Goal: Task Accomplishment & Management: Manage account settings

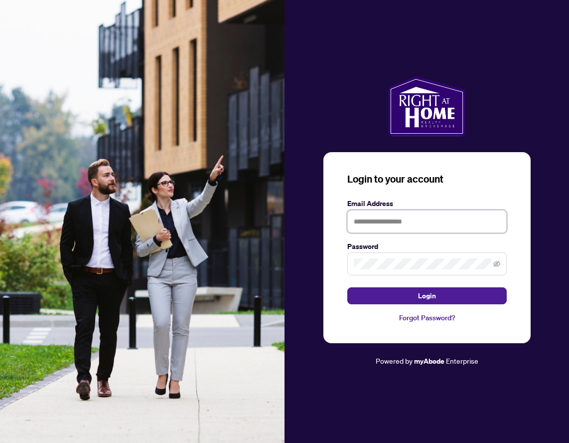
click at [376, 220] on input "text" at bounding box center [426, 221] width 159 height 23
type input "**********"
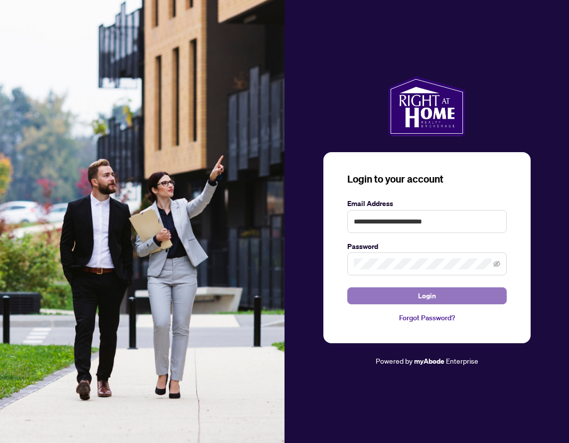
click at [397, 292] on button "Login" at bounding box center [426, 295] width 159 height 17
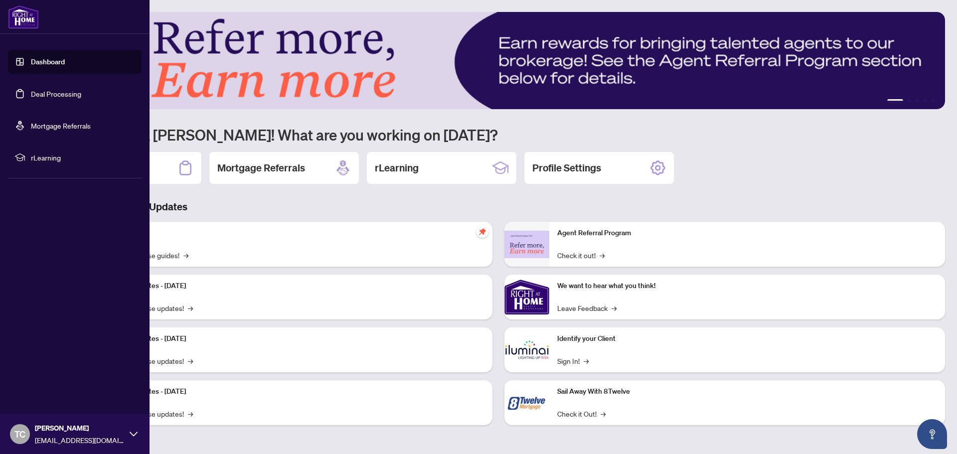
click at [60, 89] on link "Deal Processing" at bounding box center [56, 93] width 50 height 9
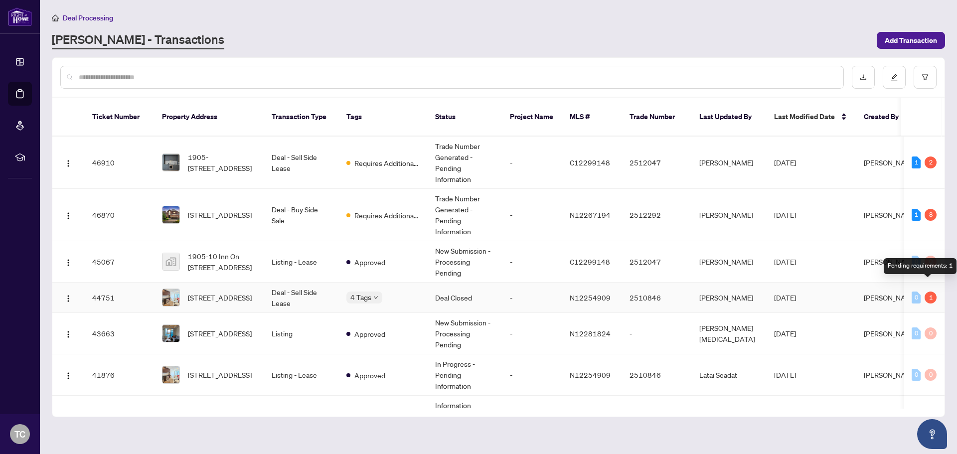
click at [569, 292] on div "1" at bounding box center [931, 298] width 12 height 12
click at [396, 292] on div "4 Tags" at bounding box center [382, 297] width 73 height 11
click at [569, 286] on td "[PERSON_NAME]" at bounding box center [728, 298] width 75 height 30
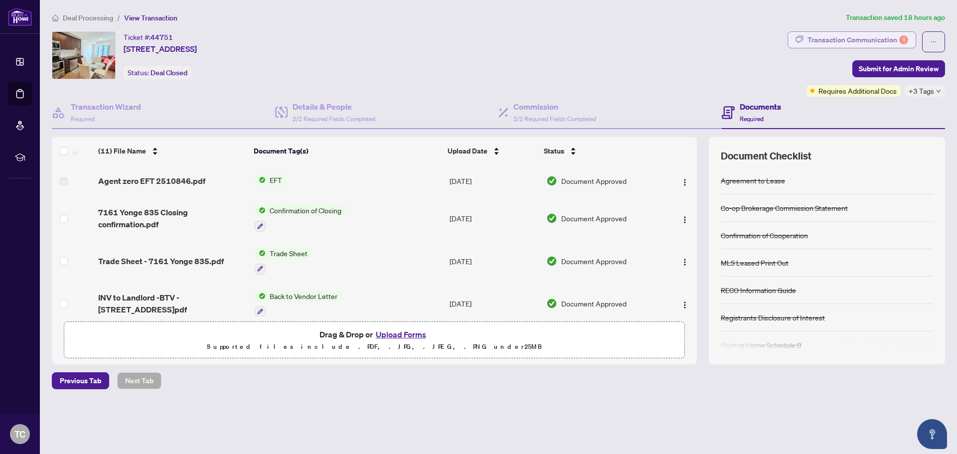
click at [569, 40] on div "Transaction Communication 1" at bounding box center [857, 40] width 101 height 16
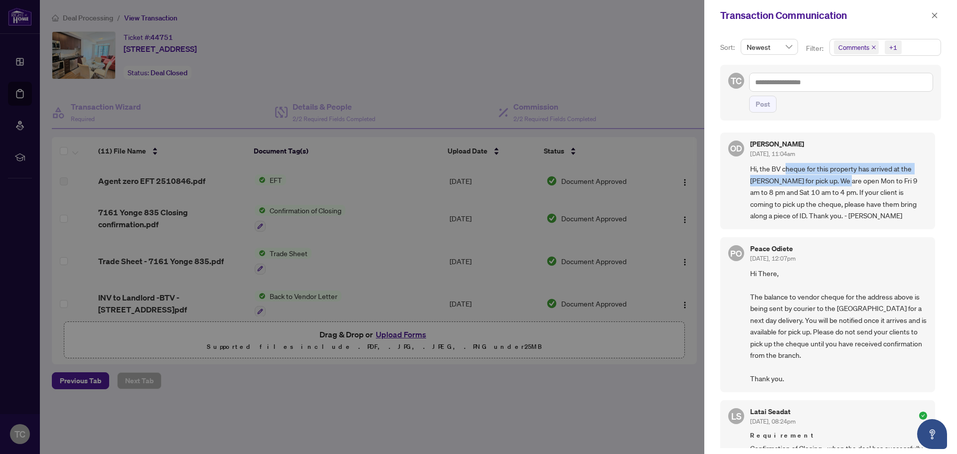
drag, startPoint x: 787, startPoint y: 169, endPoint x: 845, endPoint y: 179, distance: 59.2
click at [569, 179] on span "Hi, the BV cheque for this property has arrived at the [PERSON_NAME] for pick u…" at bounding box center [838, 192] width 177 height 58
click at [569, 200] on span "Hi, the BV cheque for this property has arrived at the [PERSON_NAME] for pick u…" at bounding box center [838, 192] width 177 height 58
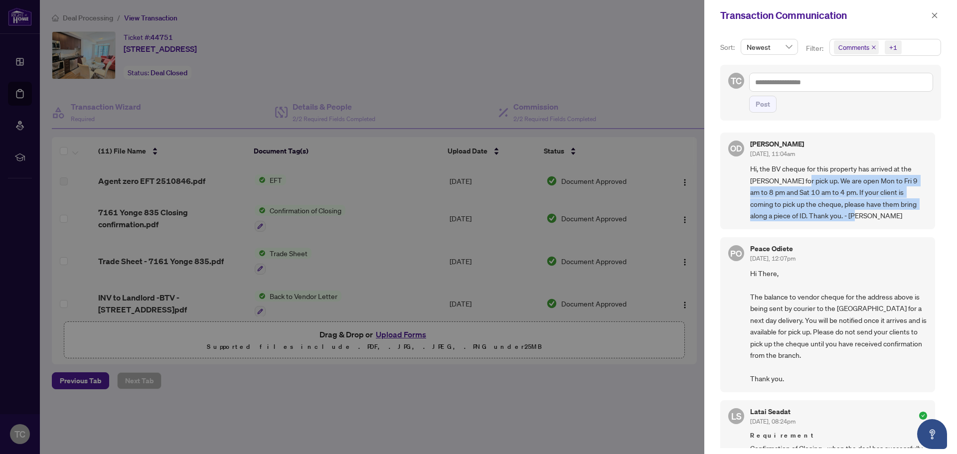
drag, startPoint x: 856, startPoint y: 217, endPoint x: 801, endPoint y: 179, distance: 66.2
click at [569, 179] on span "Hi, the BV cheque for this property has arrived at the [PERSON_NAME] for pick u…" at bounding box center [838, 192] width 177 height 58
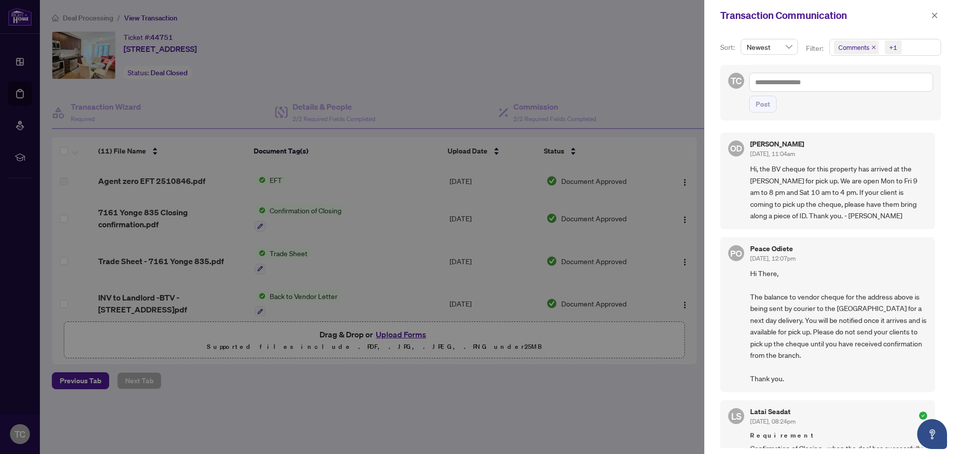
click at [569, 55] on div at bounding box center [478, 227] width 957 height 454
click at [569, 13] on icon "close" at bounding box center [934, 15] width 7 height 7
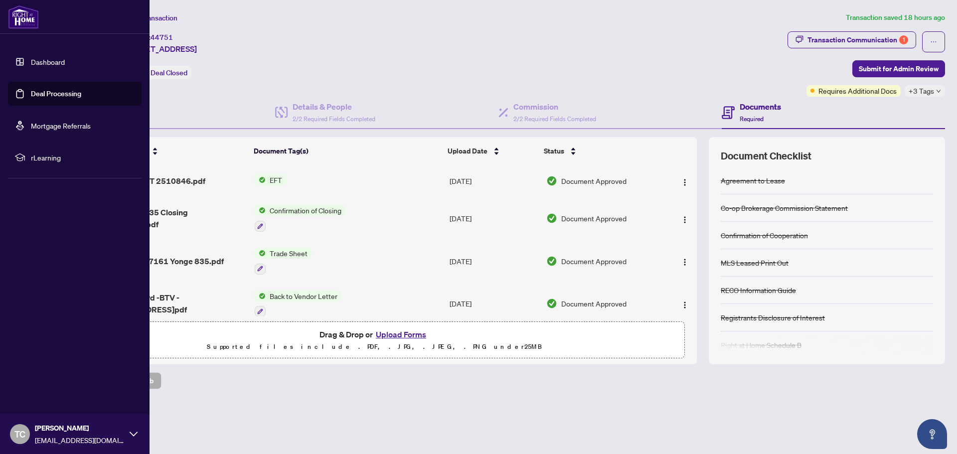
click at [69, 92] on link "Deal Processing" at bounding box center [56, 93] width 50 height 9
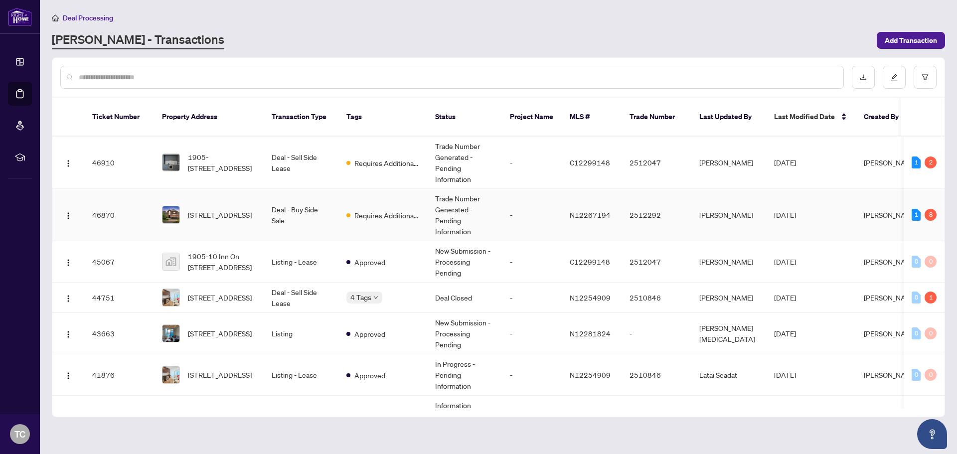
click at [511, 202] on td "-" at bounding box center [532, 215] width 60 height 52
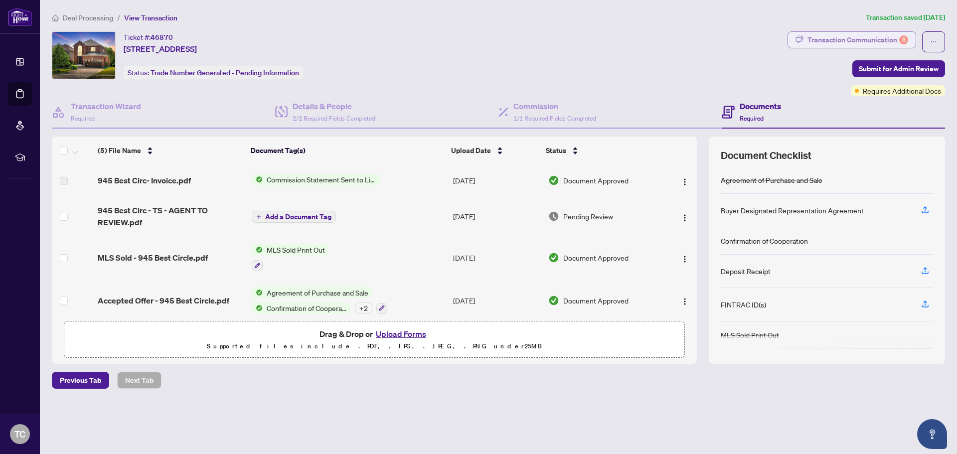
click at [569, 40] on div "Transaction Communication 8" at bounding box center [857, 40] width 101 height 16
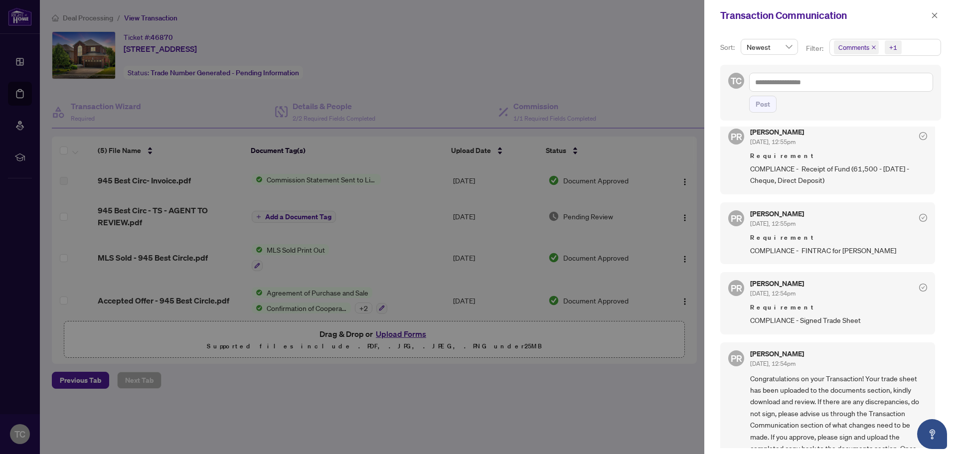
scroll to position [411, 0]
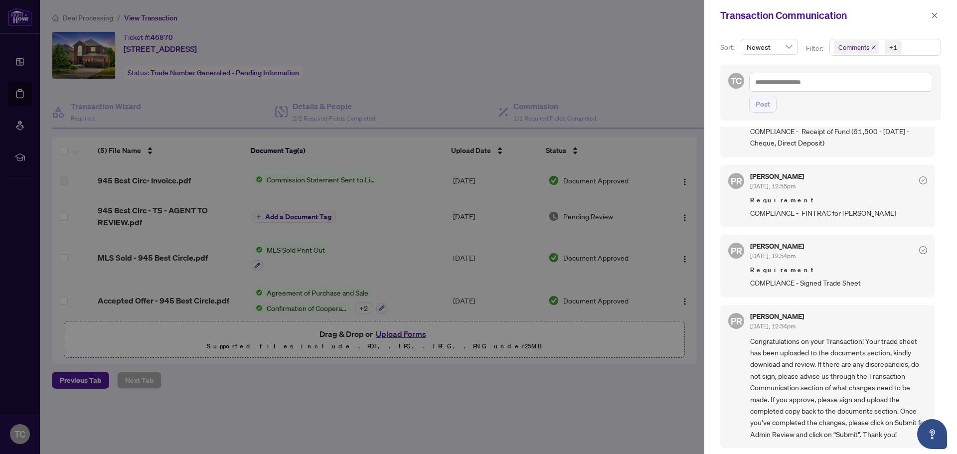
click at [388, 51] on div at bounding box center [478, 227] width 957 height 454
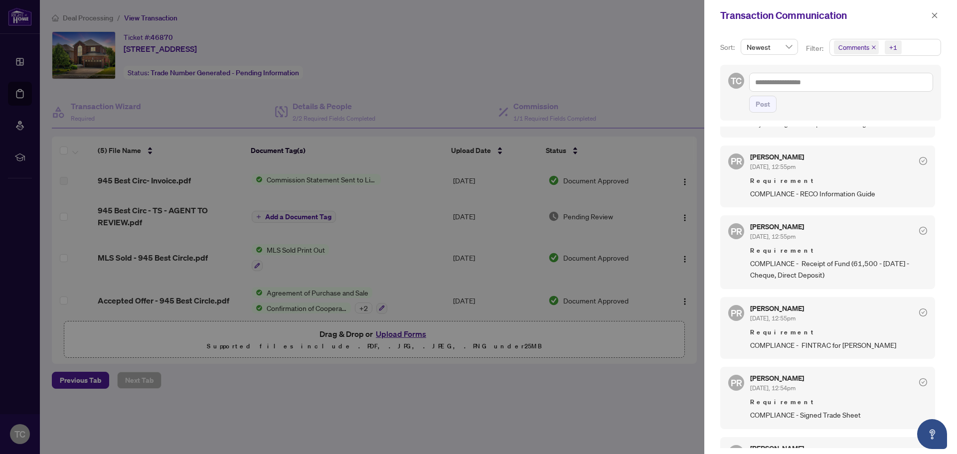
scroll to position [262, 0]
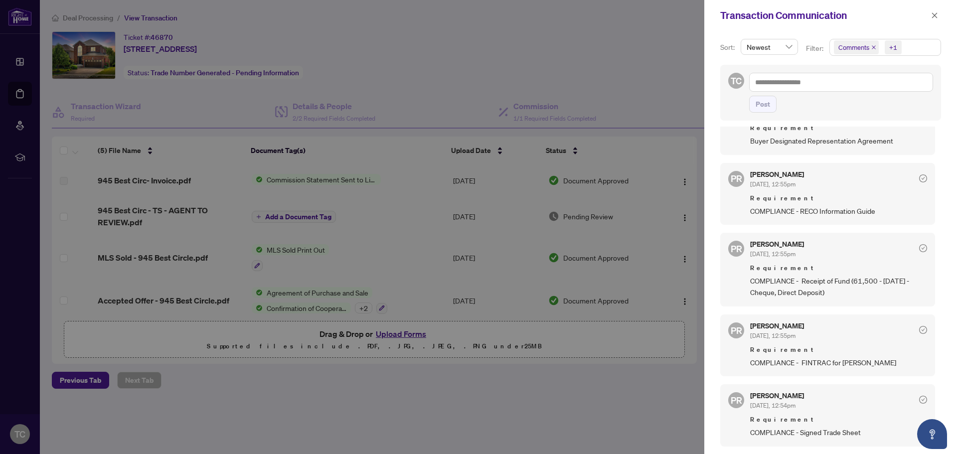
click at [414, 53] on div at bounding box center [478, 227] width 957 height 454
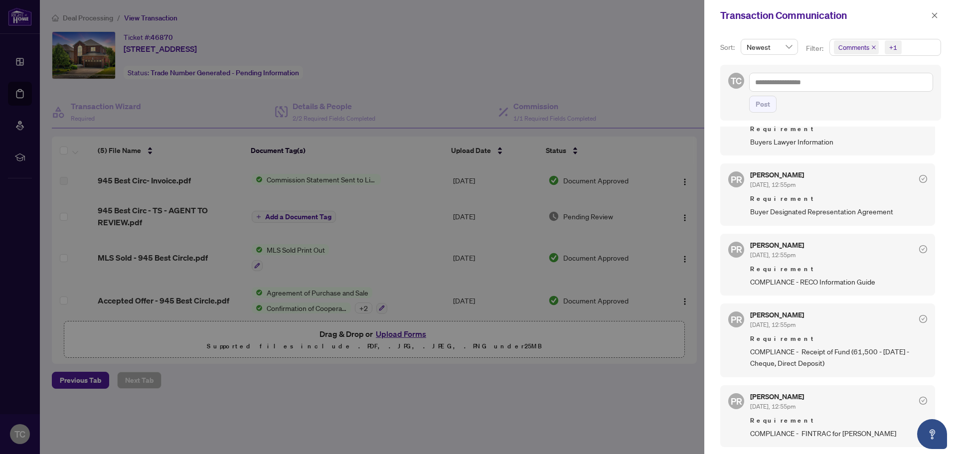
scroll to position [199, 0]
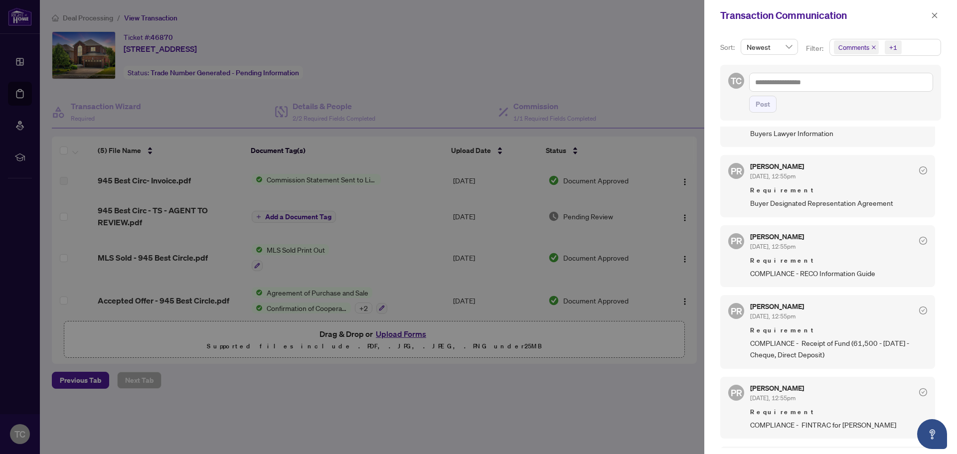
click at [526, 54] on div at bounding box center [478, 227] width 957 height 454
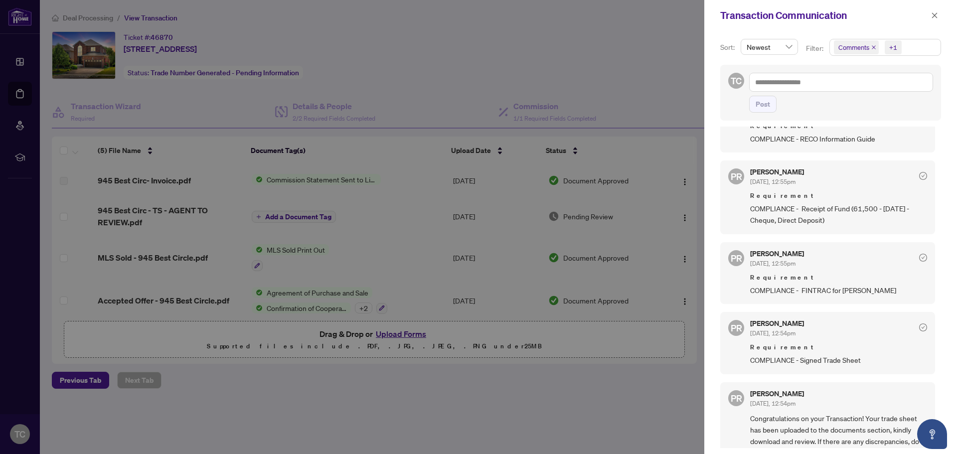
scroll to position [411, 0]
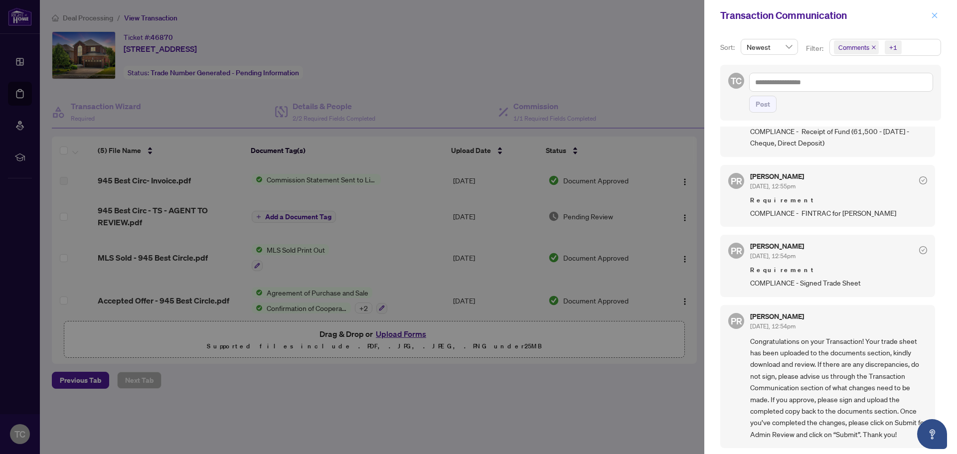
click at [569, 12] on icon "close" at bounding box center [934, 15] width 7 height 7
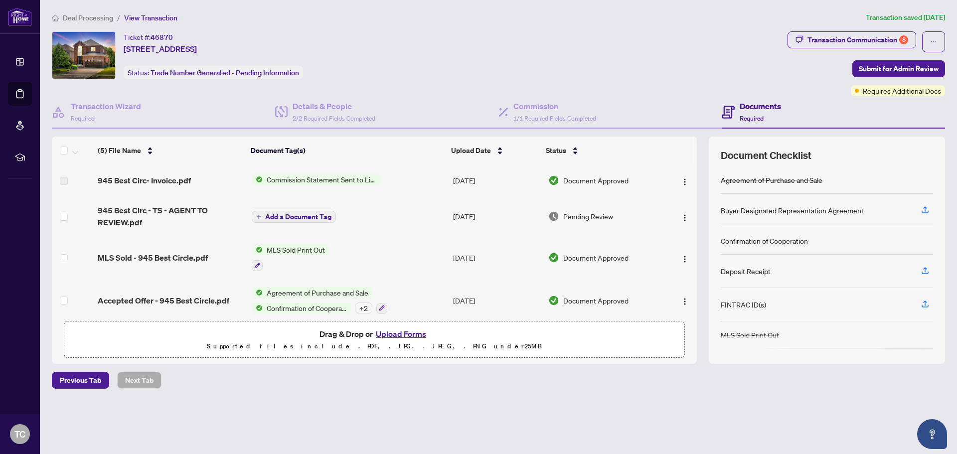
click at [391, 329] on button "Upload Forms" at bounding box center [401, 333] width 56 height 13
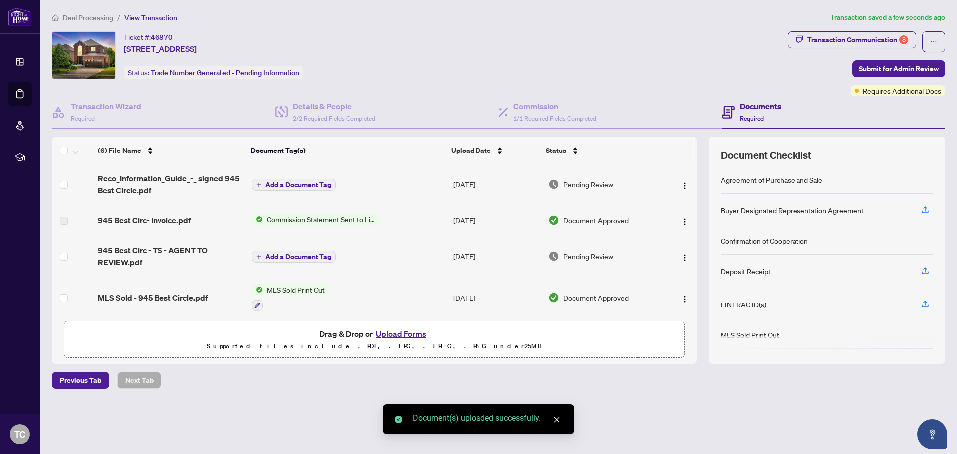
click at [406, 330] on button "Upload Forms" at bounding box center [401, 333] width 56 height 13
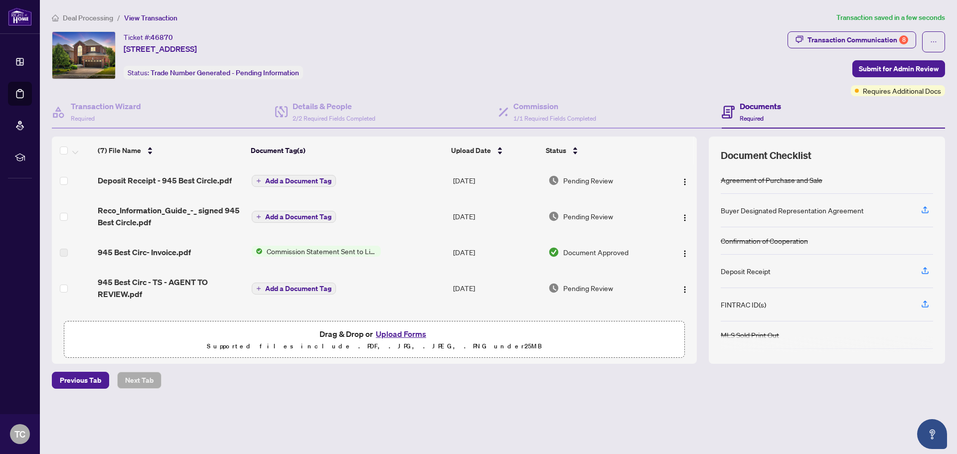
click at [285, 217] on span "Add a Document Tag" at bounding box center [298, 216] width 66 height 7
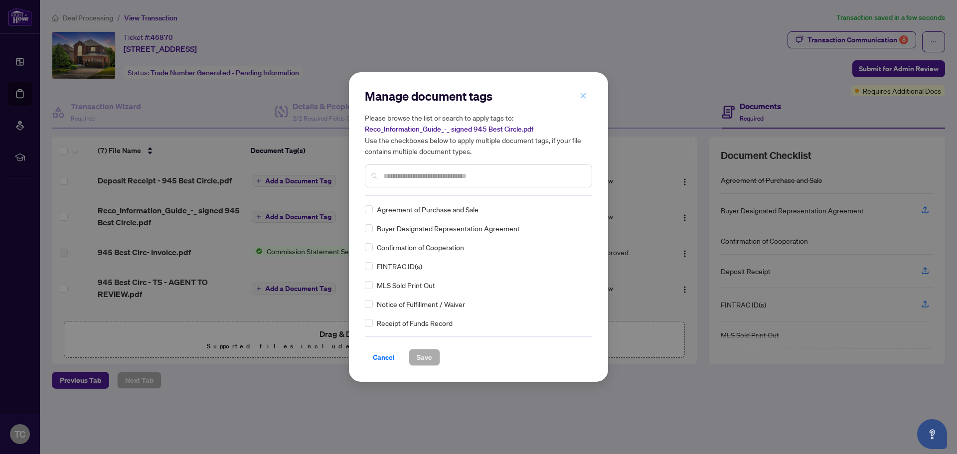
click at [569, 98] on icon "close" at bounding box center [583, 95] width 5 height 5
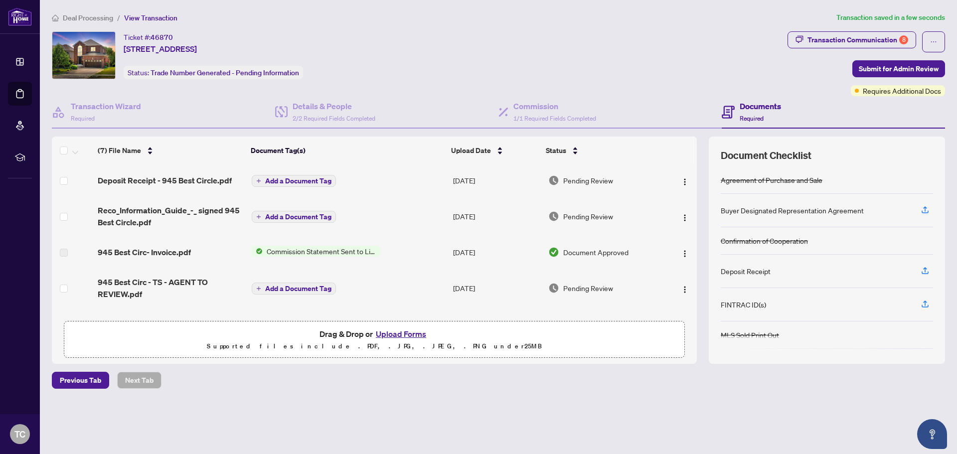
click at [303, 178] on span "Add a Document Tag" at bounding box center [298, 180] width 66 height 7
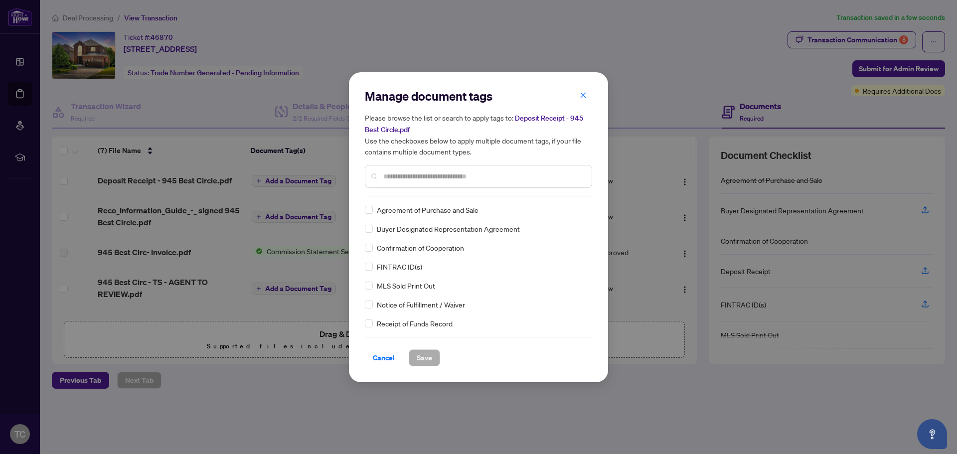
click at [416, 201] on div "Manage document tags Please browse the list or search to apply tags to: Deposit…" at bounding box center [478, 227] width 227 height 278
click at [452, 171] on input "text" at bounding box center [483, 176] width 200 height 11
type input "*******"
drag, startPoint x: 424, startPoint y: 358, endPoint x: 430, endPoint y: 357, distance: 5.7
click at [425, 358] on span "Save" at bounding box center [424, 358] width 15 height 16
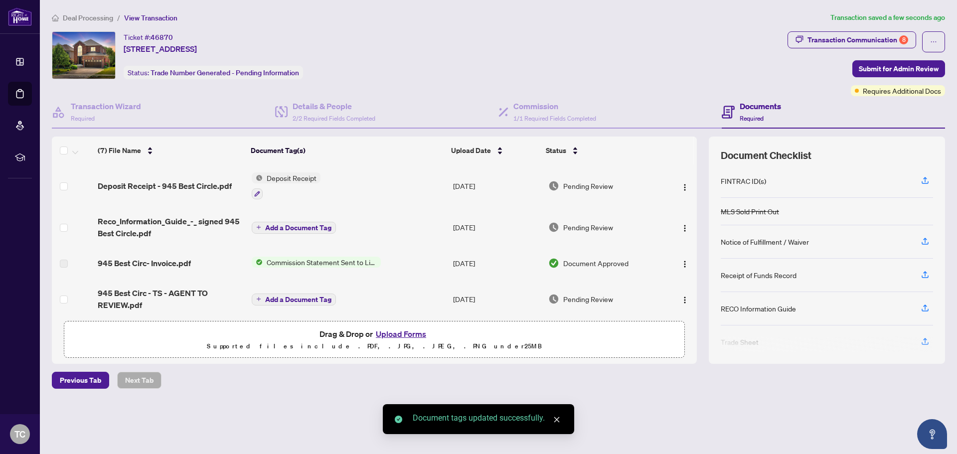
scroll to position [128, 0]
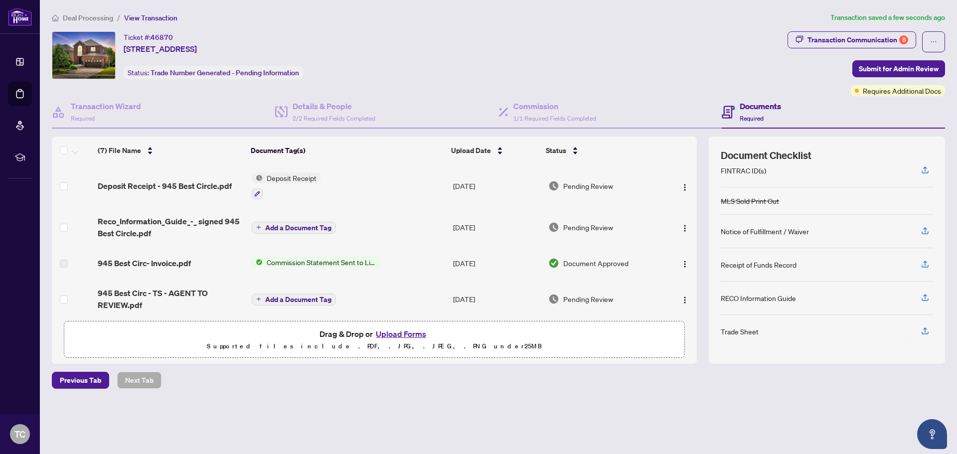
click at [308, 228] on span "Add a Document Tag" at bounding box center [298, 227] width 66 height 7
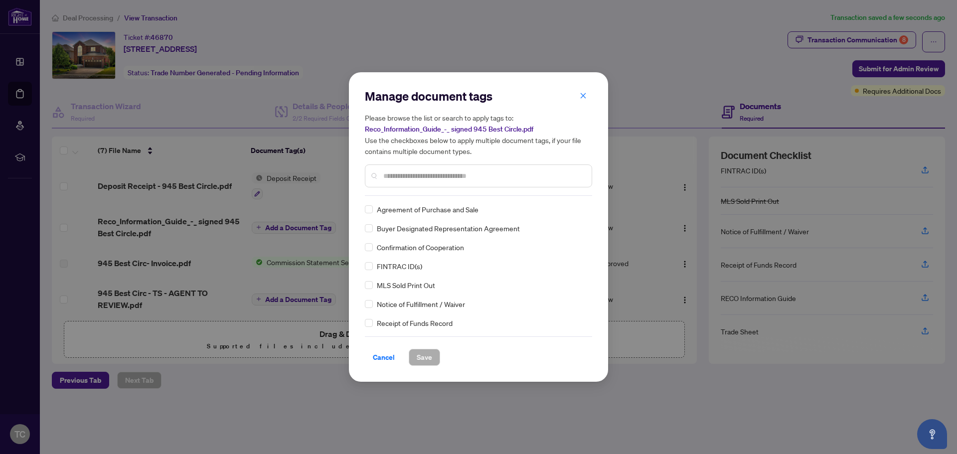
click at [393, 173] on input "text" at bounding box center [483, 175] width 200 height 11
type input "****"
click at [427, 358] on span "Save" at bounding box center [424, 357] width 15 height 16
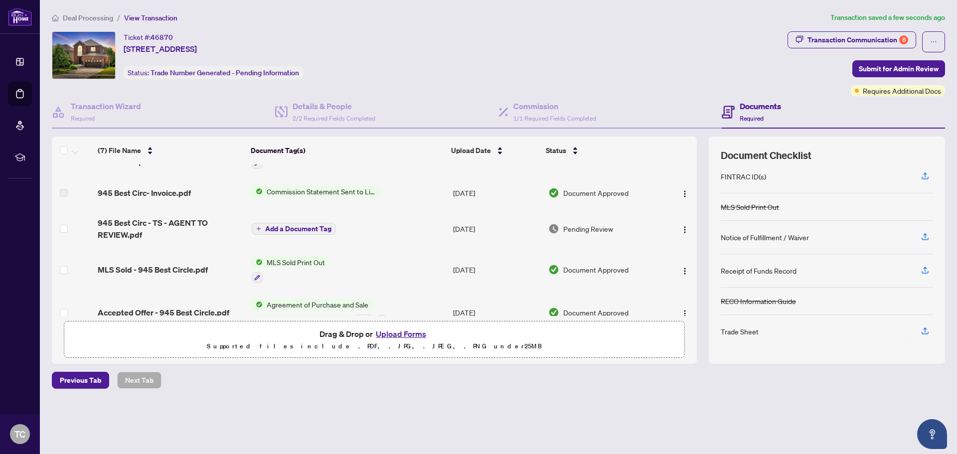
scroll to position [100, 0]
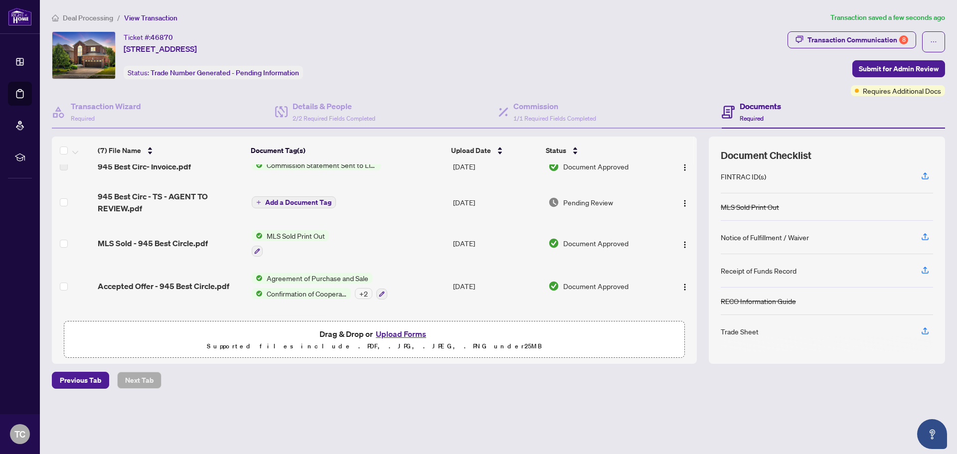
click at [293, 200] on span "Add a Document Tag" at bounding box center [298, 202] width 66 height 7
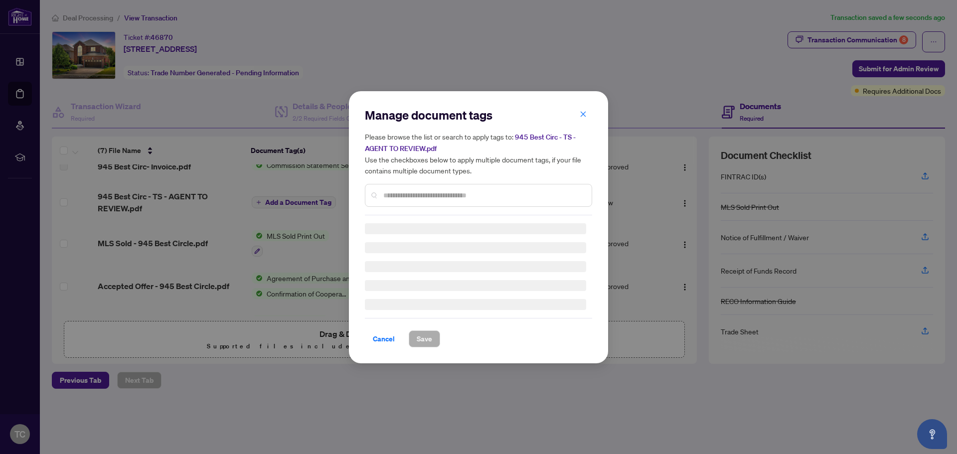
click at [502, 91] on div "Manage document tags Please browse the list or search to apply tags to: 945 Bes…" at bounding box center [478, 227] width 259 height 272
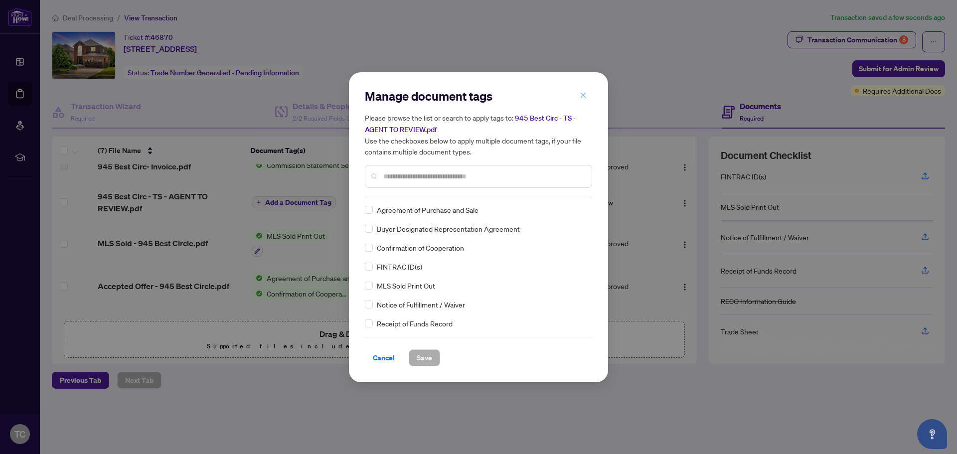
click at [569, 93] on icon "close" at bounding box center [583, 95] width 7 height 7
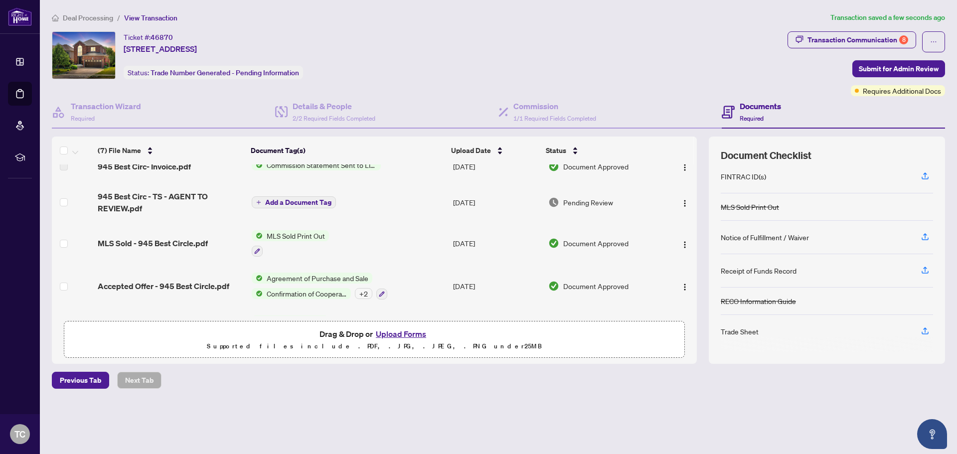
click at [473, 200] on td "[DATE]" at bounding box center [496, 202] width 95 height 40
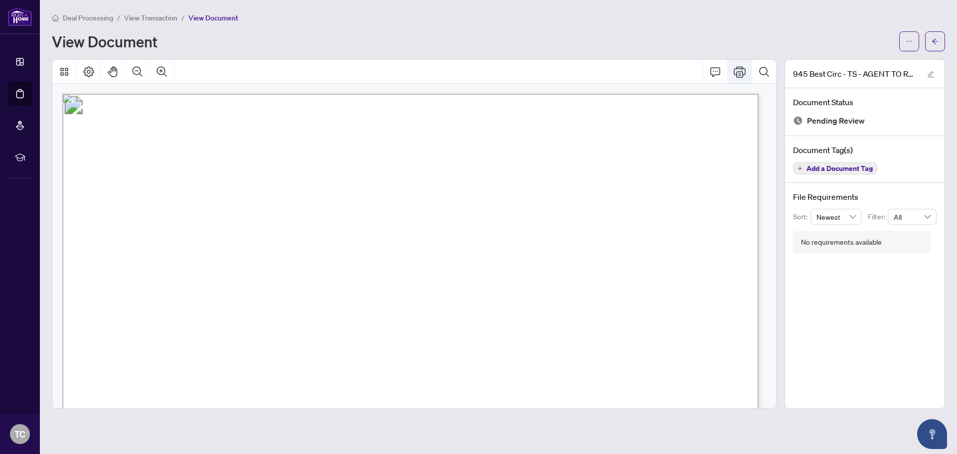
click at [569, 70] on icon "Print" at bounding box center [740, 72] width 12 height 12
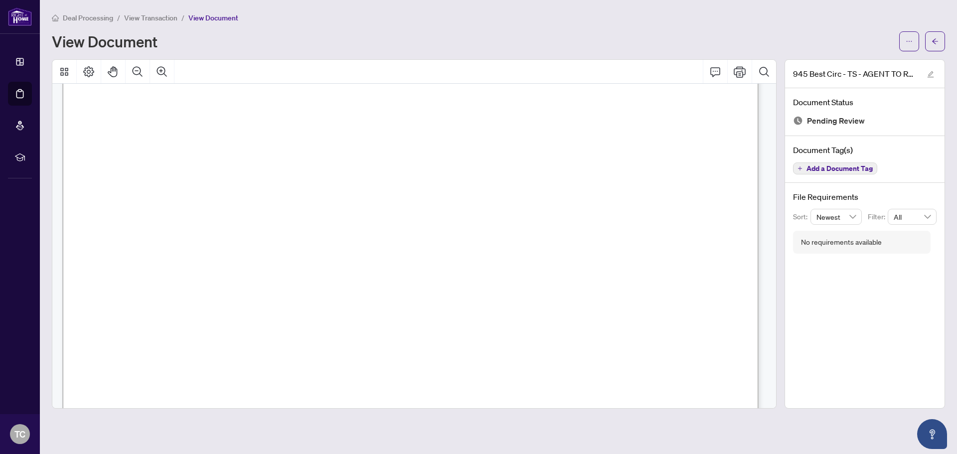
scroll to position [207, 0]
click at [159, 15] on span "View Transaction" at bounding box center [150, 17] width 53 height 9
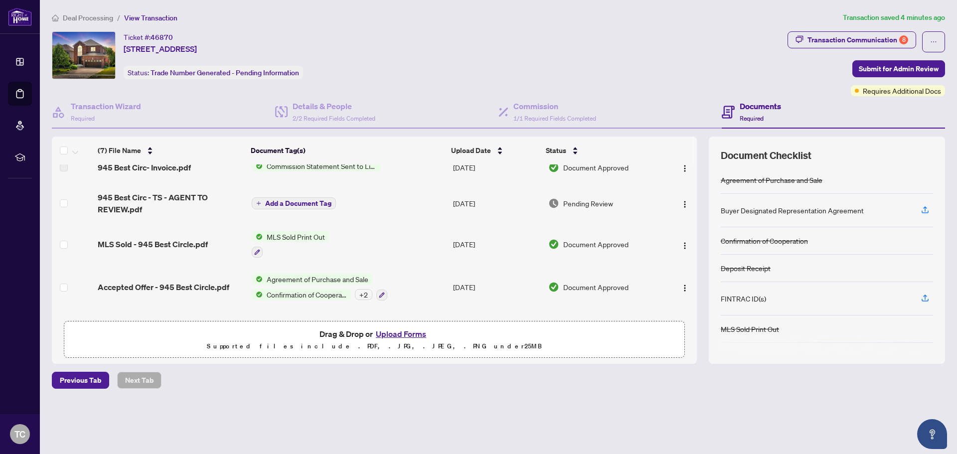
scroll to position [100, 0]
click at [569, 198] on button "button" at bounding box center [685, 202] width 16 height 16
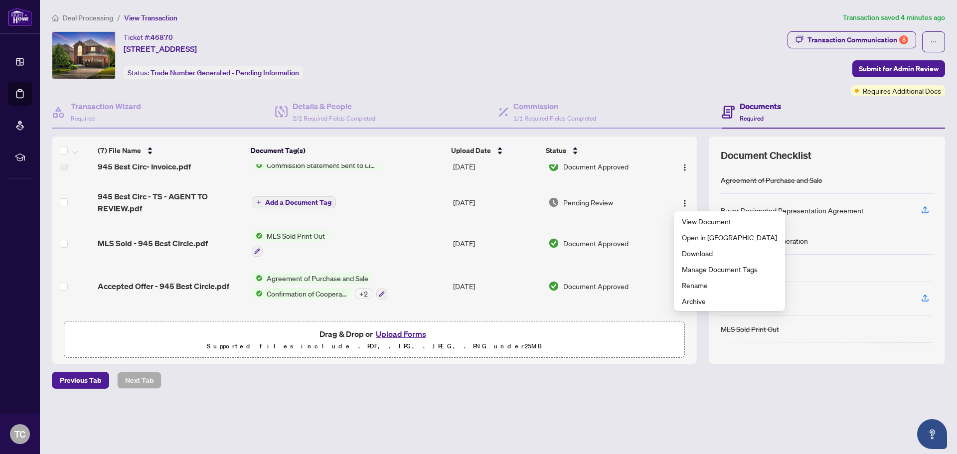
click at [350, 200] on td "Add a Document Tag" at bounding box center [348, 202] width 201 height 40
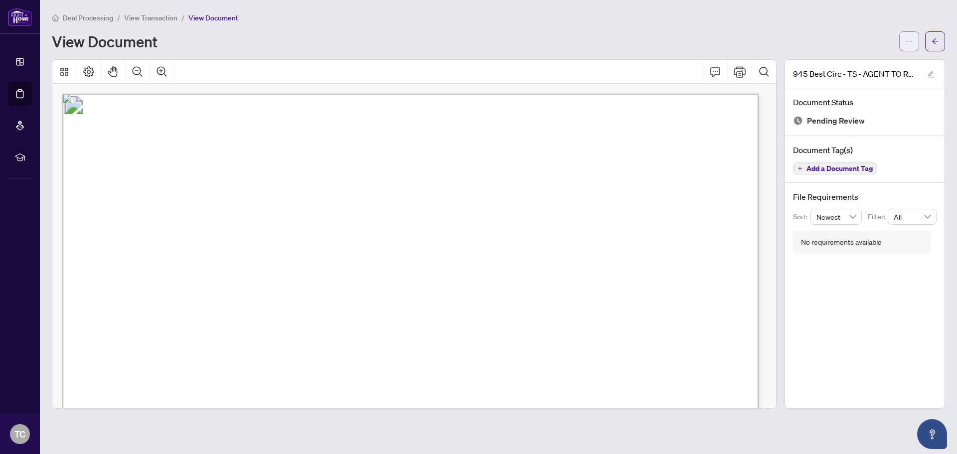
click at [569, 38] on icon "ellipsis" at bounding box center [909, 41] width 7 height 7
click at [569, 113] on span "Archive" at bounding box center [873, 110] width 76 height 11
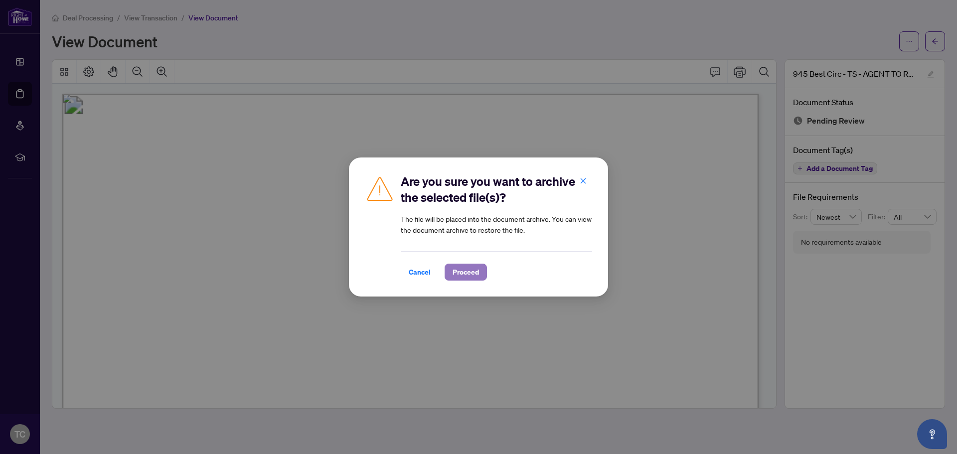
click at [460, 270] on span "Proceed" at bounding box center [466, 272] width 26 height 16
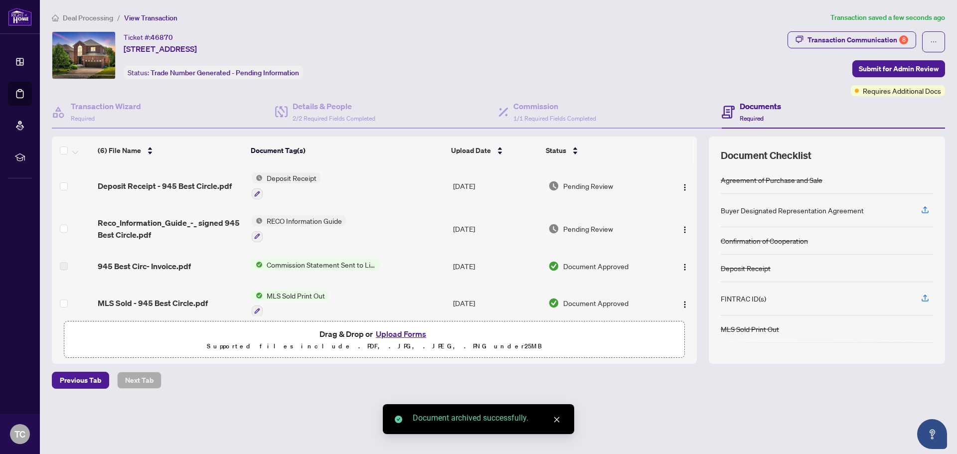
click at [407, 331] on button "Upload Forms" at bounding box center [401, 333] width 56 height 13
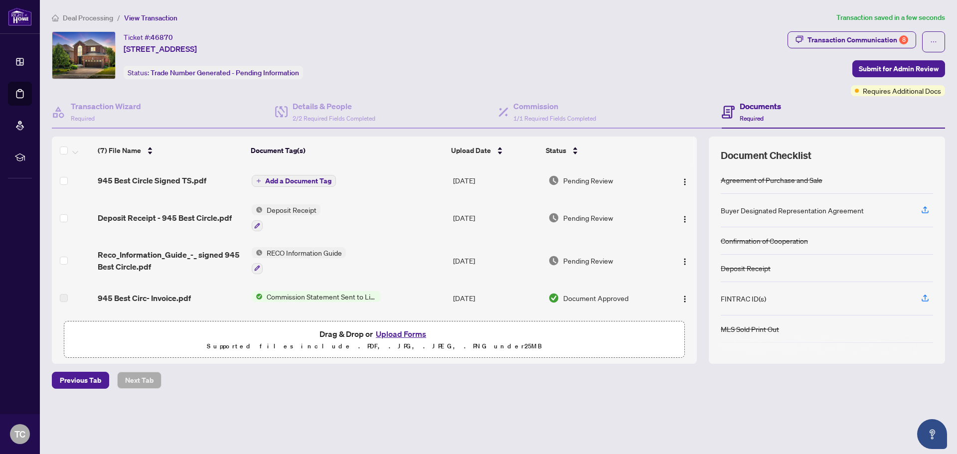
click at [295, 186] on button "Add a Document Tag" at bounding box center [294, 181] width 84 height 12
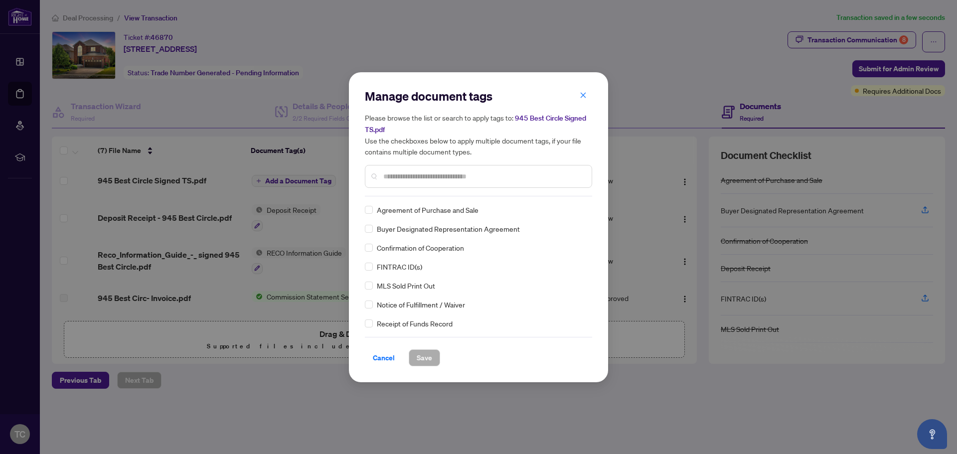
click at [499, 176] on input "text" at bounding box center [483, 176] width 200 height 11
type input "*****"
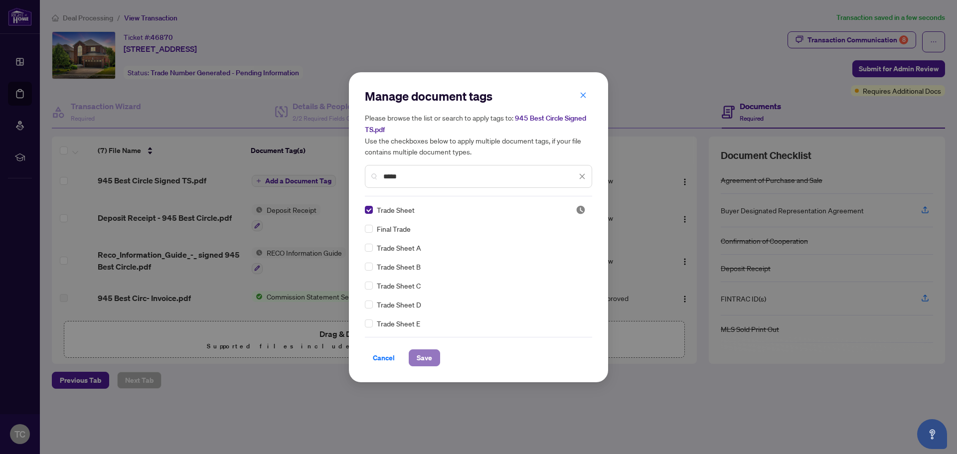
click at [427, 355] on span "Save" at bounding box center [424, 358] width 15 height 16
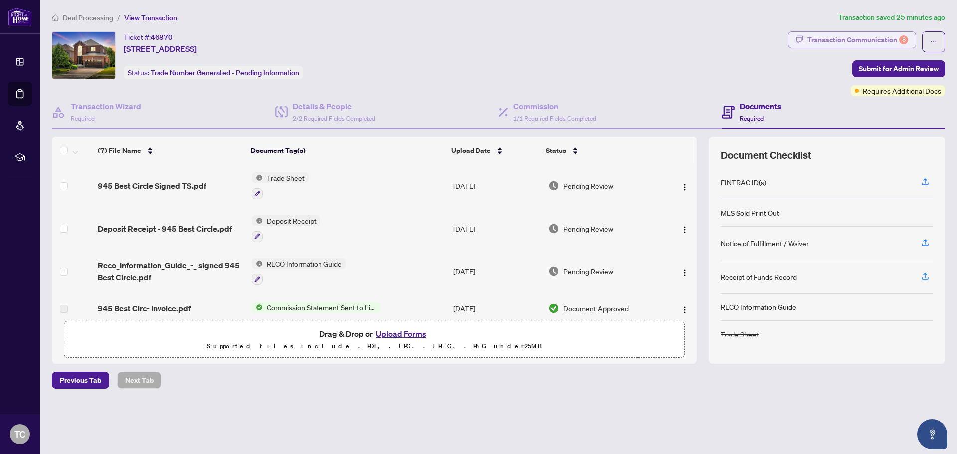
click at [569, 41] on div "Transaction Communication 8" at bounding box center [857, 40] width 101 height 16
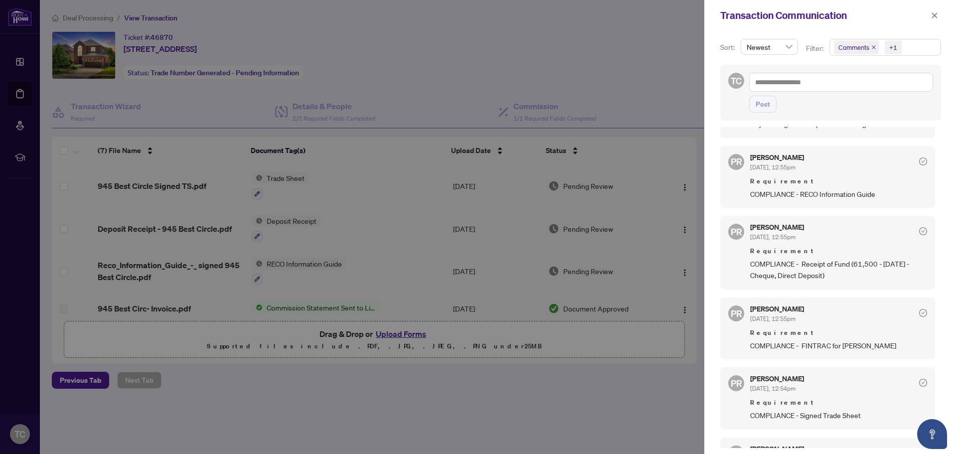
scroll to position [262, 0]
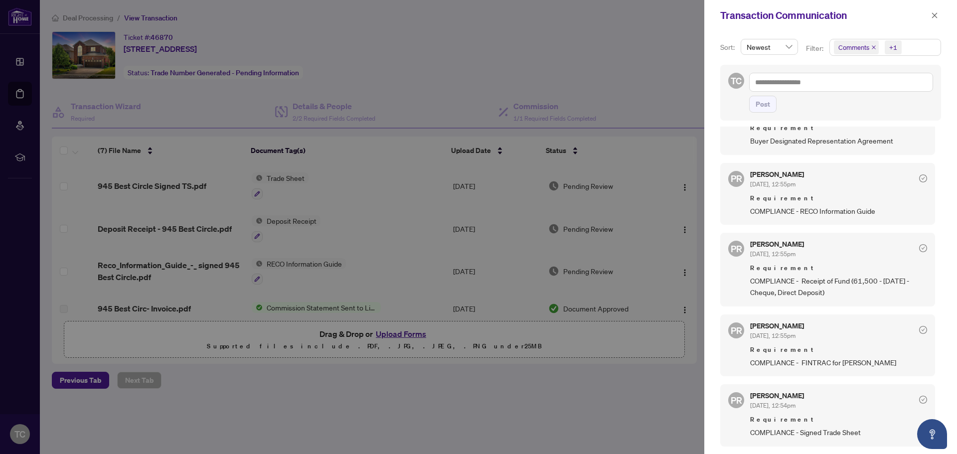
click at [452, 66] on div at bounding box center [478, 227] width 957 height 454
click at [569, 15] on icon "close" at bounding box center [934, 15] width 7 height 7
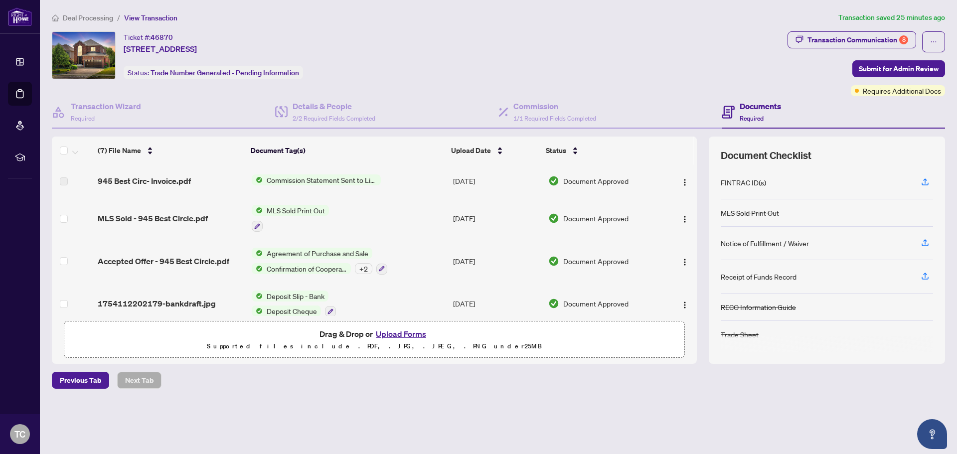
scroll to position [139, 0]
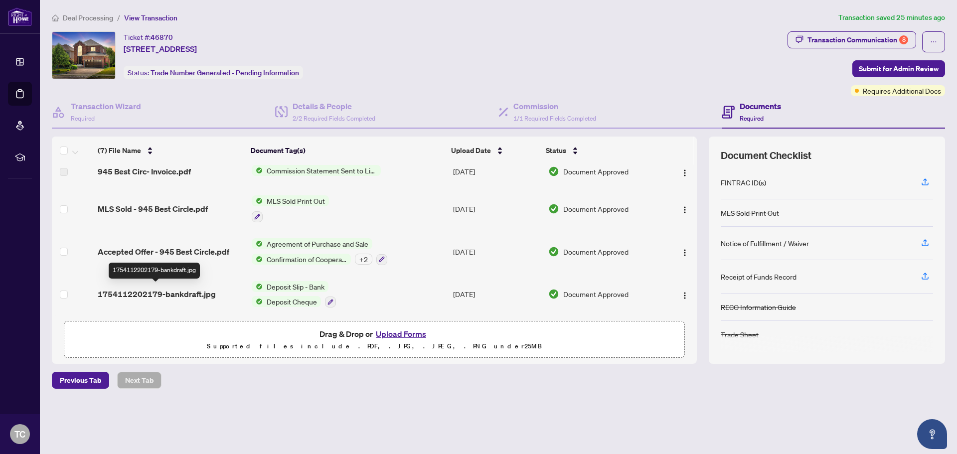
click at [195, 288] on span "1754112202179-bankdraft.jpg" at bounding box center [157, 294] width 118 height 12
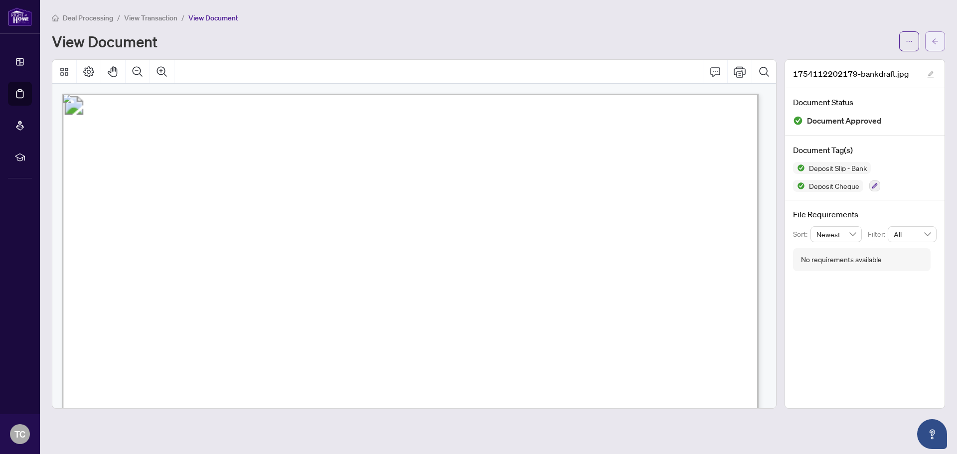
click at [569, 38] on icon "arrow-left" at bounding box center [935, 41] width 7 height 7
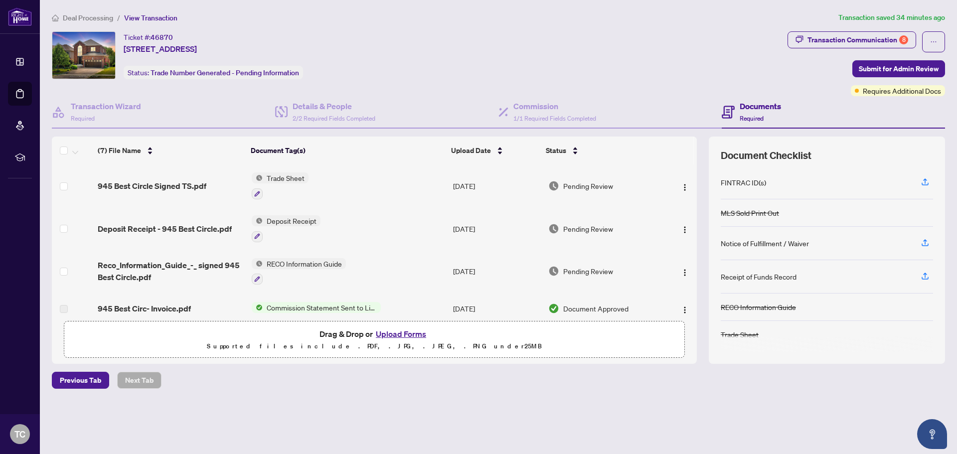
scroll to position [100, 0]
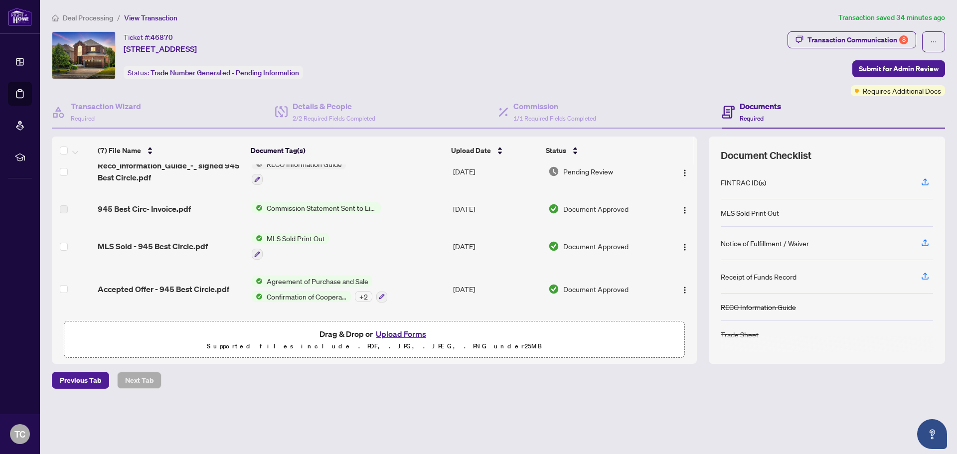
click at [210, 247] on div "MLS Sold - 945 Best Circle.pdf" at bounding box center [171, 246] width 146 height 12
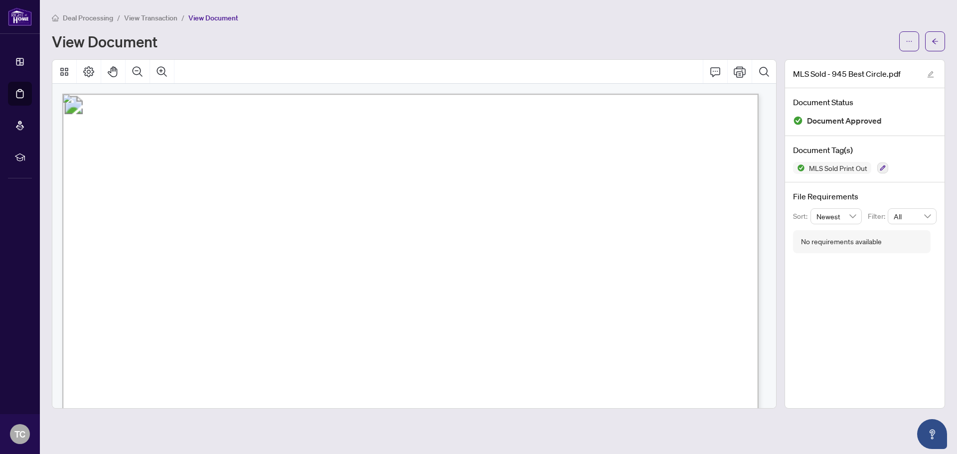
drag, startPoint x: 933, startPoint y: 46, endPoint x: 20, endPoint y: 75, distance: 913.1
click at [569, 46] on span "button" at bounding box center [935, 41] width 7 height 16
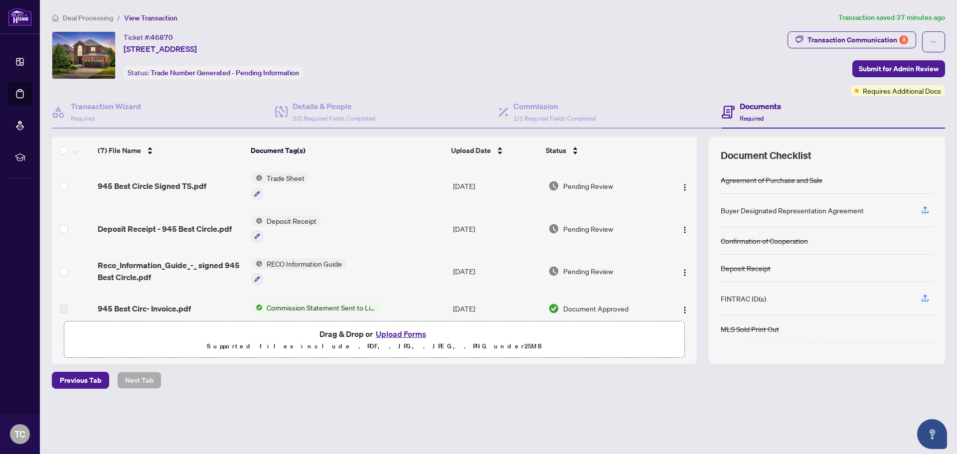
click at [418, 333] on button "Upload Forms" at bounding box center [401, 333] width 56 height 13
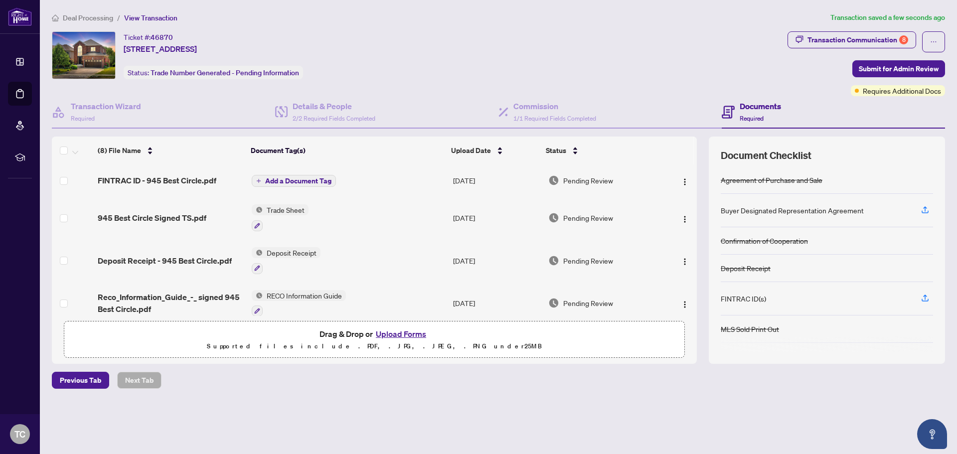
click at [316, 179] on span "Add a Document Tag" at bounding box center [298, 180] width 66 height 7
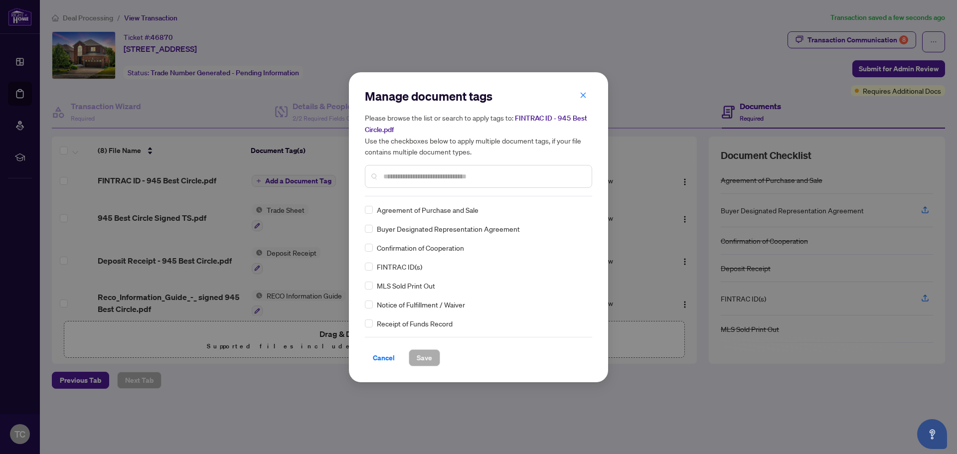
click at [415, 175] on input "text" at bounding box center [483, 176] width 200 height 11
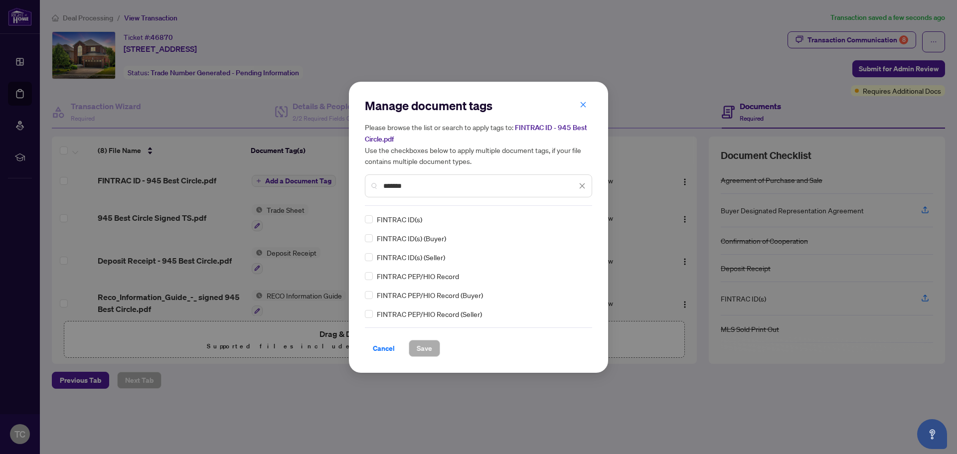
type input "*******"
click at [432, 350] on span "Save" at bounding box center [424, 348] width 15 height 16
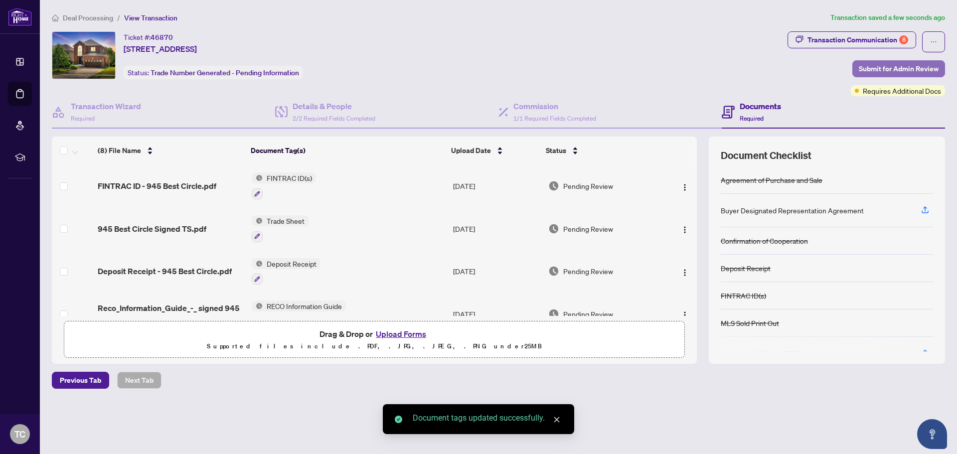
click at [569, 65] on span "Submit for Admin Review" at bounding box center [899, 69] width 80 height 16
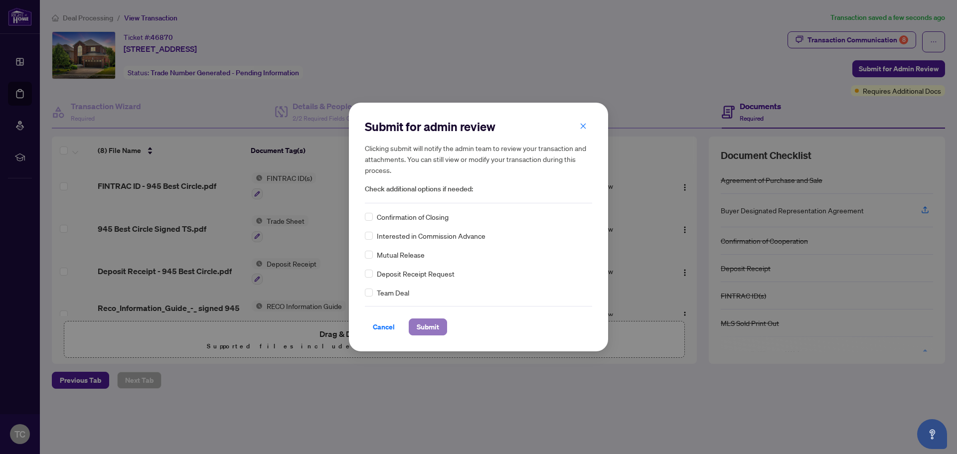
click at [427, 326] on span "Submit" at bounding box center [428, 327] width 22 height 16
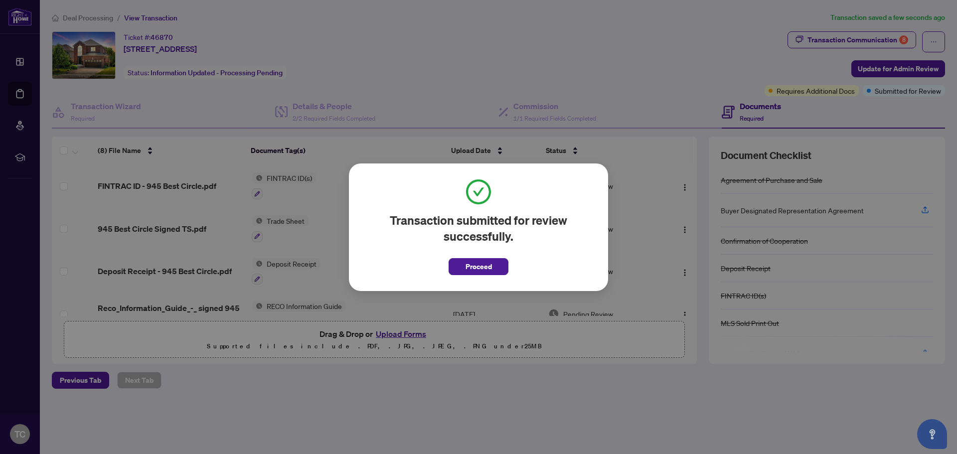
click at [472, 266] on span "Proceed" at bounding box center [479, 267] width 26 height 16
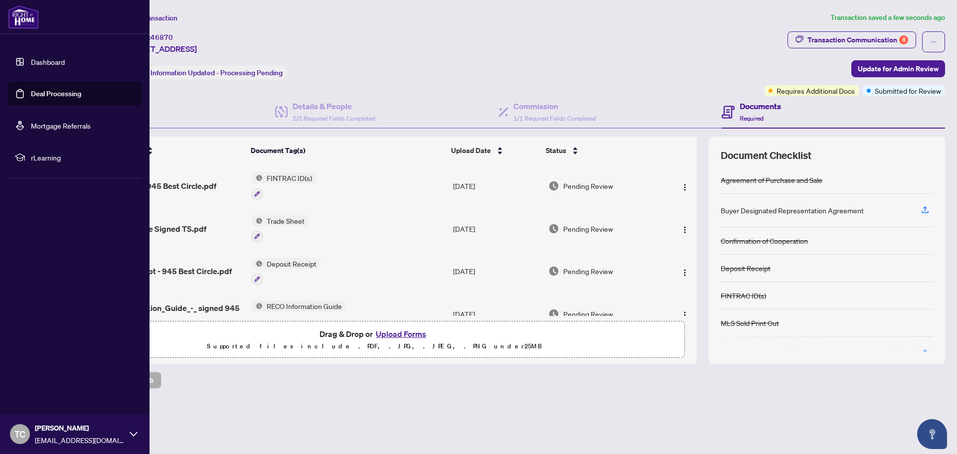
click at [31, 89] on link "Deal Processing" at bounding box center [56, 93] width 50 height 9
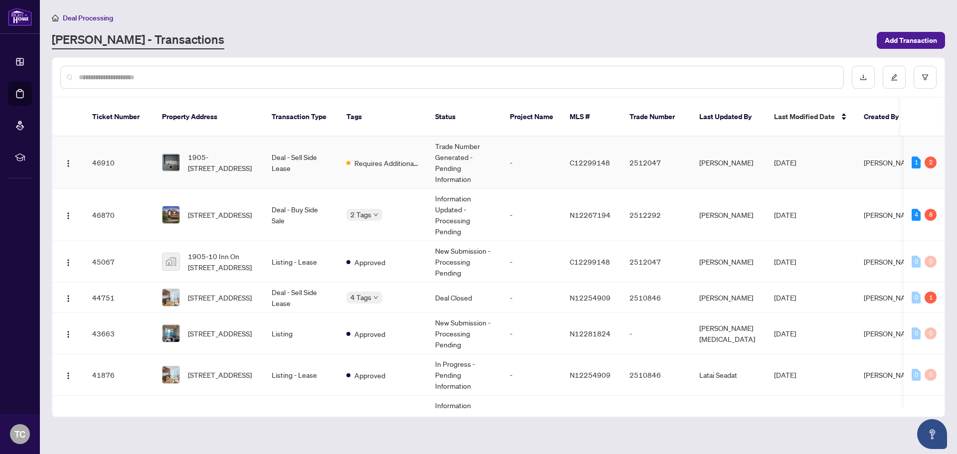
click at [351, 157] on div "Requires Additional Docs" at bounding box center [382, 163] width 73 height 12
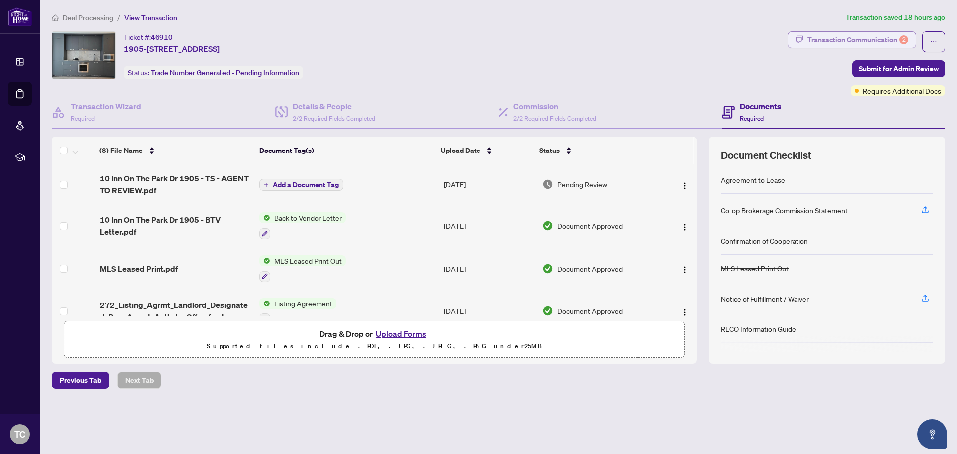
click at [569, 38] on div "Transaction Communication 2" at bounding box center [857, 40] width 101 height 16
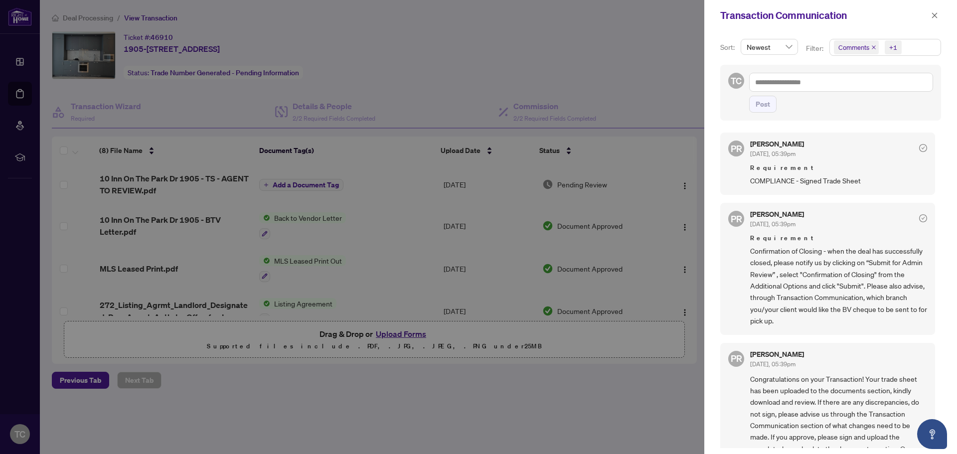
click at [367, 181] on div at bounding box center [478, 227] width 957 height 454
click at [569, 76] on div at bounding box center [478, 227] width 957 height 454
click at [569, 13] on icon "close" at bounding box center [934, 15] width 7 height 7
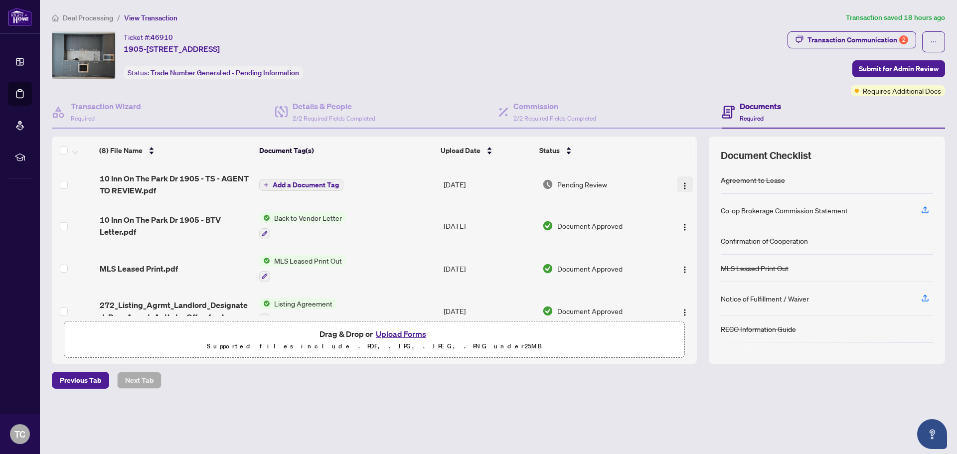
click at [569, 186] on img "button" at bounding box center [685, 186] width 8 height 8
click at [402, 336] on button "Upload Forms" at bounding box center [401, 333] width 56 height 13
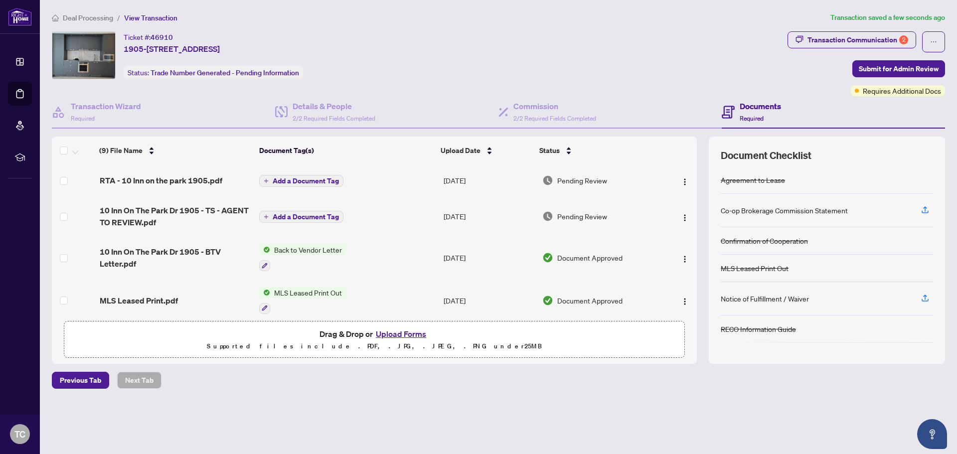
click at [317, 180] on span "Add a Document Tag" at bounding box center [306, 180] width 66 height 7
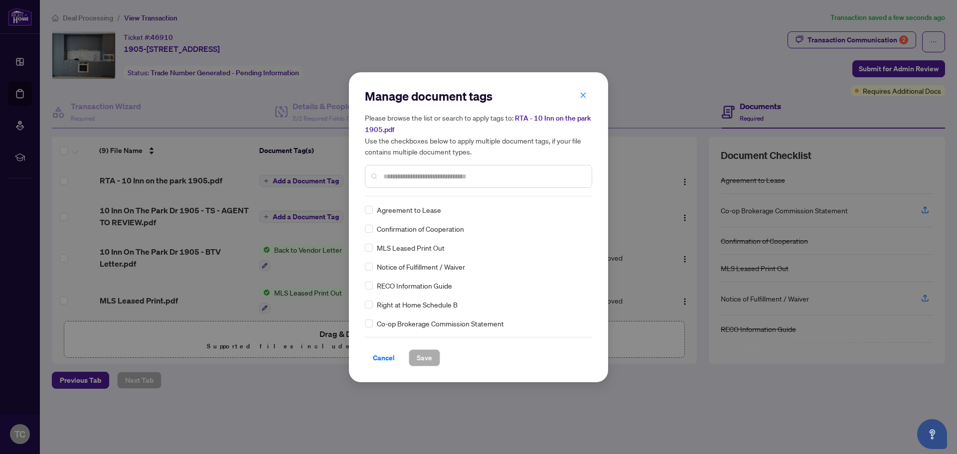
click at [431, 183] on div at bounding box center [478, 176] width 227 height 23
click at [435, 179] on input "text" at bounding box center [483, 176] width 200 height 11
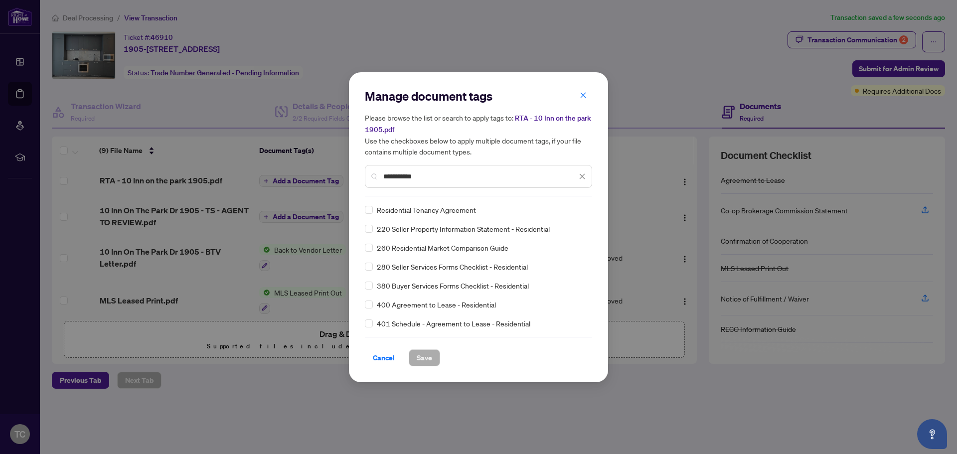
type input "**********"
click at [420, 355] on span "Save" at bounding box center [424, 358] width 15 height 16
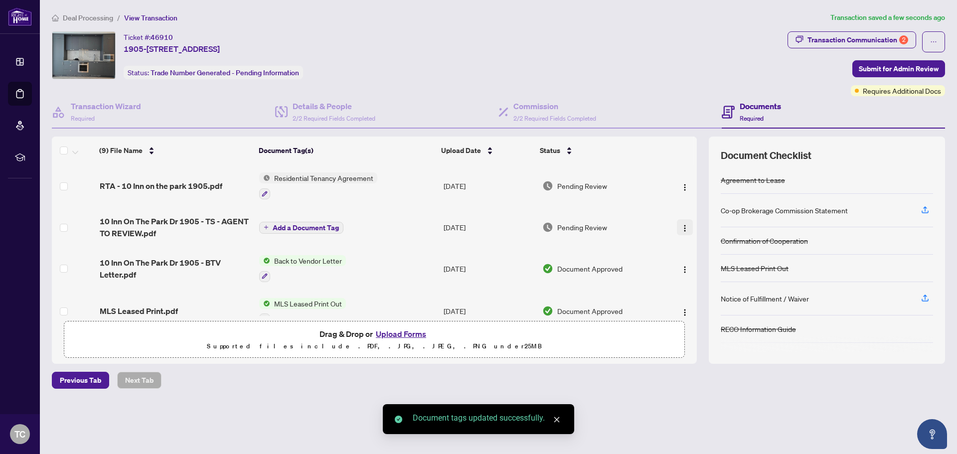
click at [569, 226] on img "button" at bounding box center [685, 228] width 8 height 8
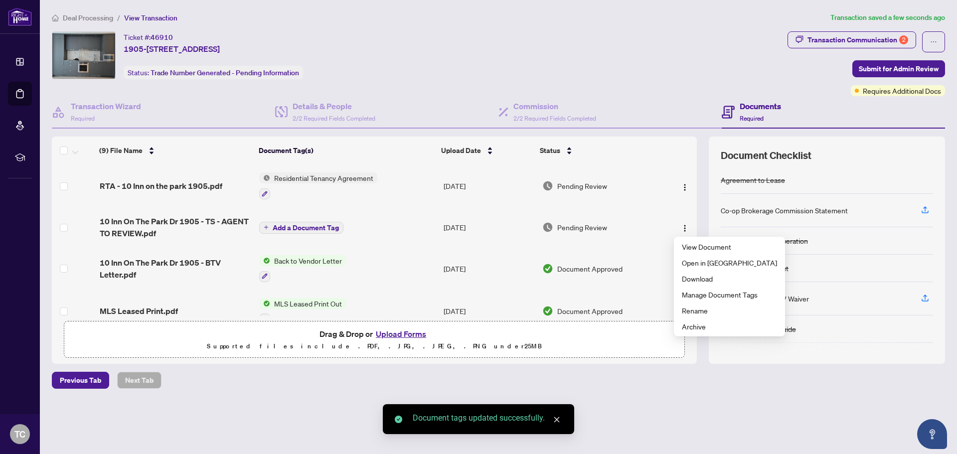
click at [569, 226] on div "Pending Review" at bounding box center [600, 227] width 116 height 11
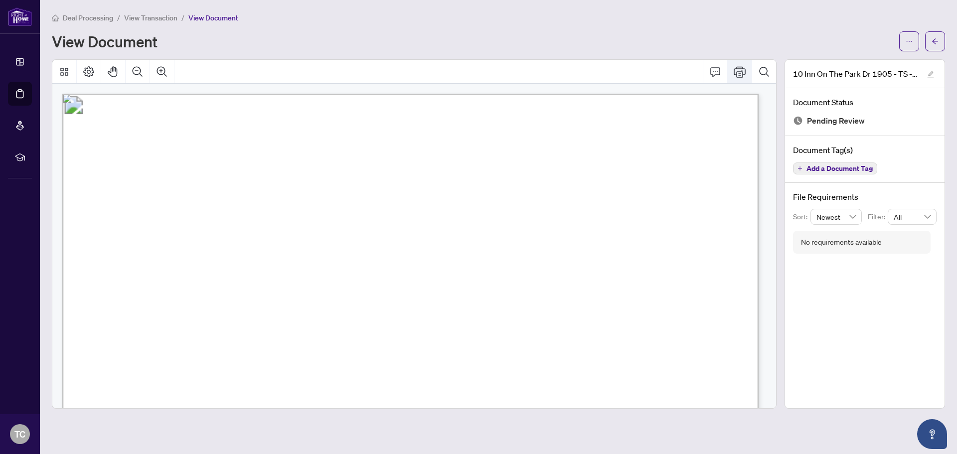
click at [569, 75] on icon "Print" at bounding box center [740, 72] width 12 height 12
click at [171, 16] on span "View Transaction" at bounding box center [150, 17] width 53 height 9
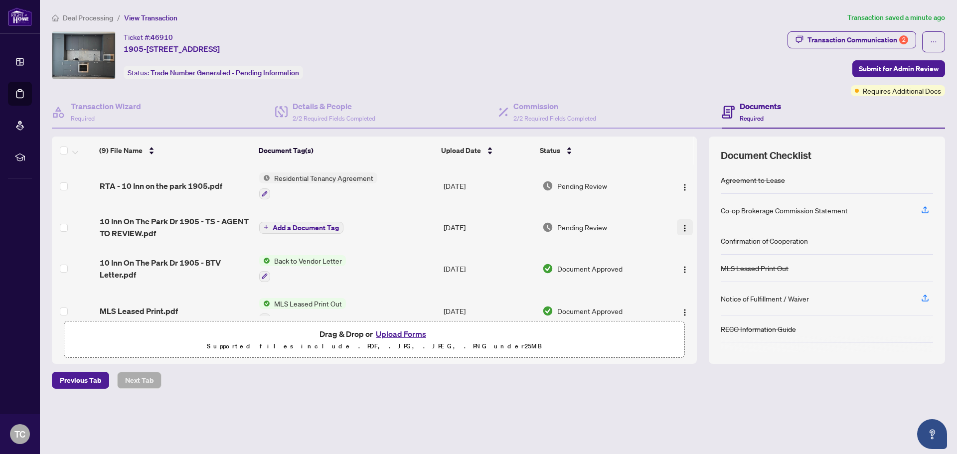
click at [569, 226] on img "button" at bounding box center [685, 228] width 8 height 8
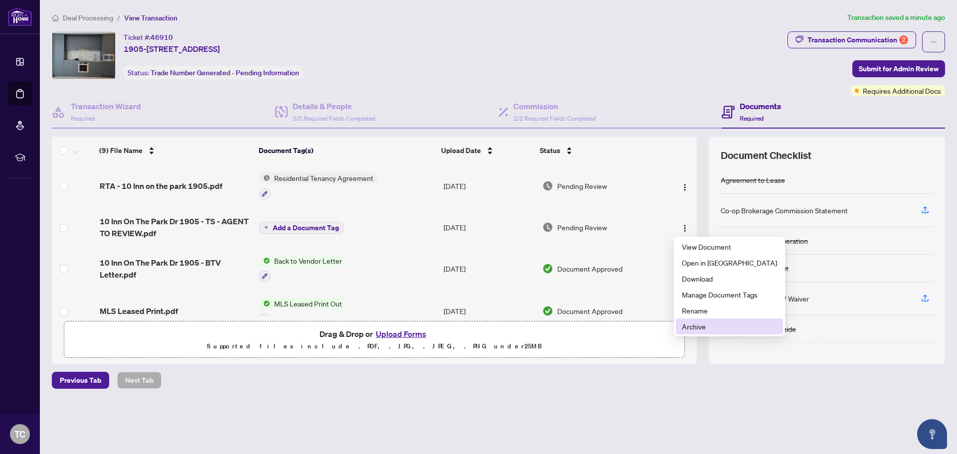
click at [569, 327] on span "Archive" at bounding box center [729, 326] width 95 height 11
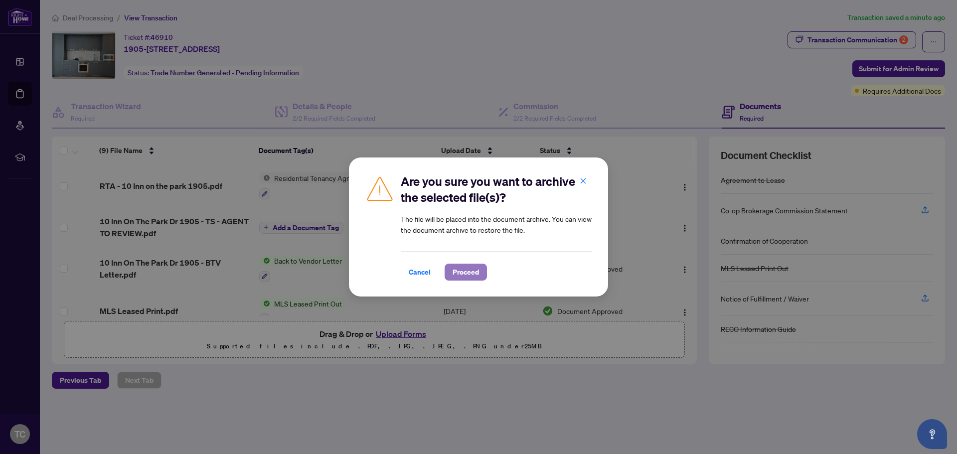
click at [472, 270] on span "Proceed" at bounding box center [466, 272] width 26 height 16
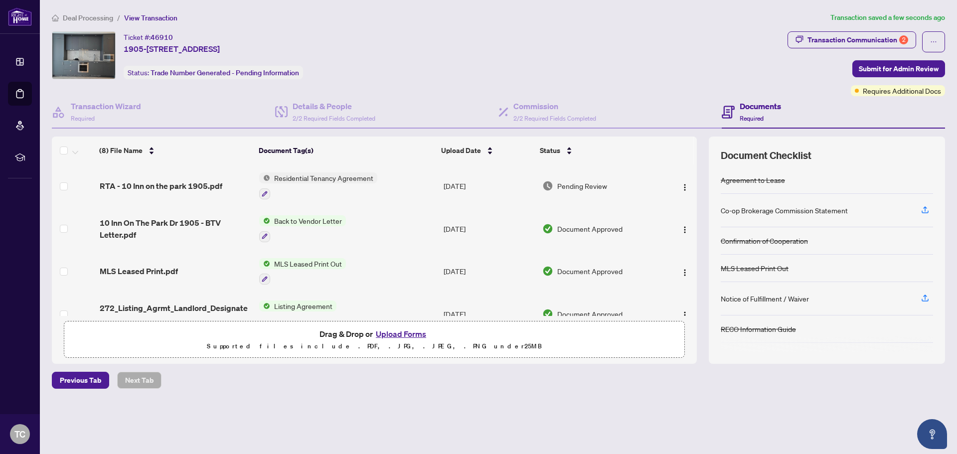
click at [394, 332] on button "Upload Forms" at bounding box center [401, 333] width 56 height 13
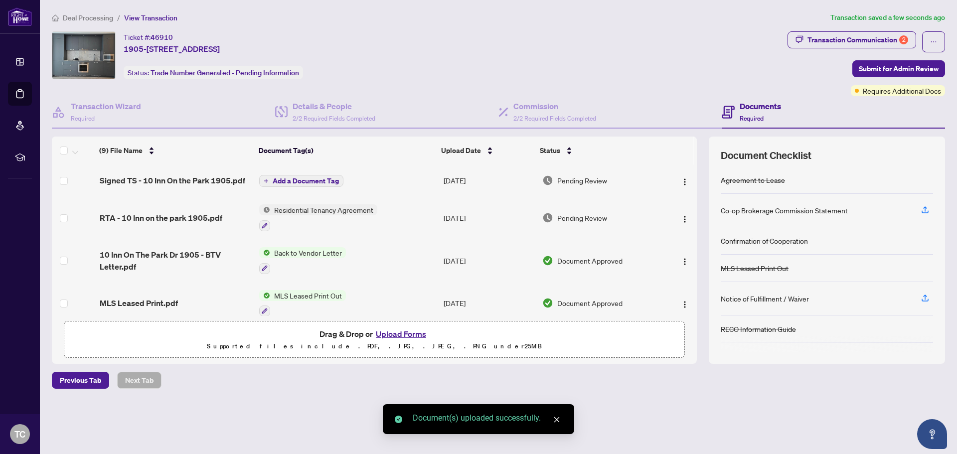
click at [310, 185] on button "Add a Document Tag" at bounding box center [301, 181] width 84 height 12
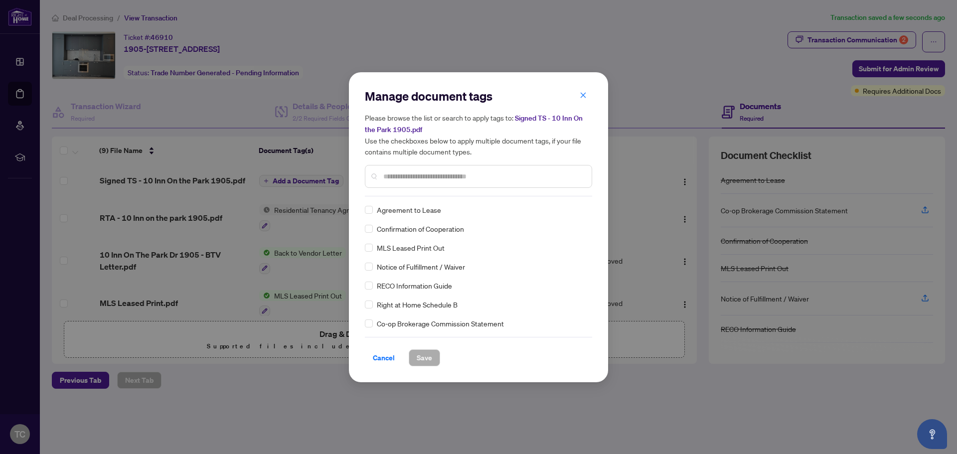
click at [419, 178] on input "text" at bounding box center [483, 176] width 200 height 11
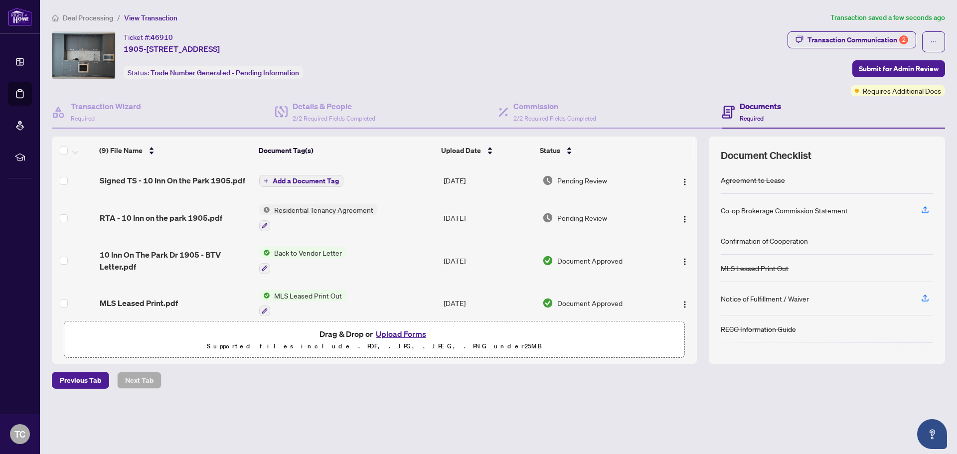
type input "*****"
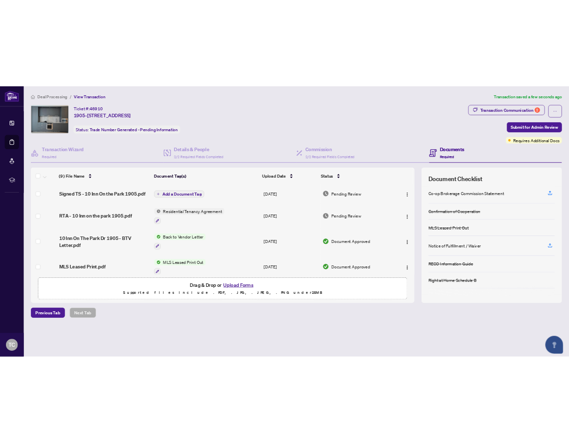
scroll to position [55, 0]
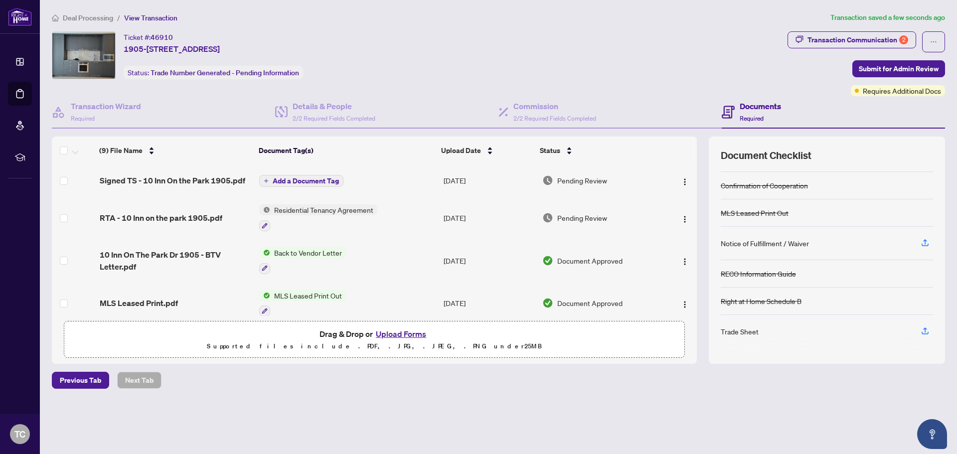
click at [326, 177] on span "Add a Document Tag" at bounding box center [306, 180] width 66 height 7
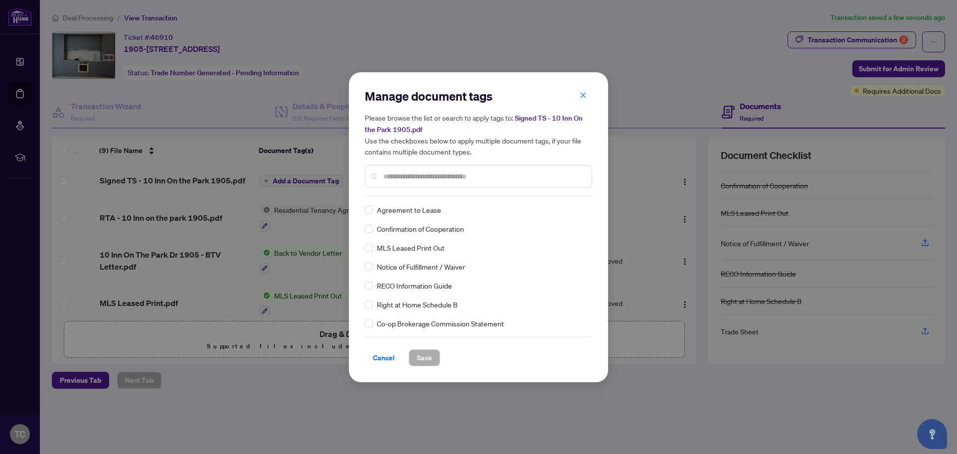
click at [405, 169] on div at bounding box center [478, 176] width 227 height 23
click at [510, 177] on input "text" at bounding box center [483, 176] width 200 height 11
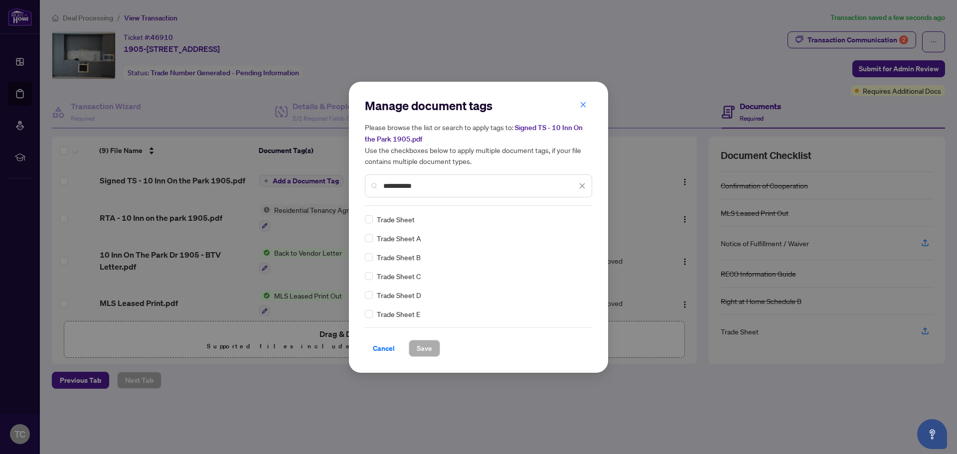
type input "**********"
click at [418, 347] on span "Save" at bounding box center [424, 348] width 15 height 16
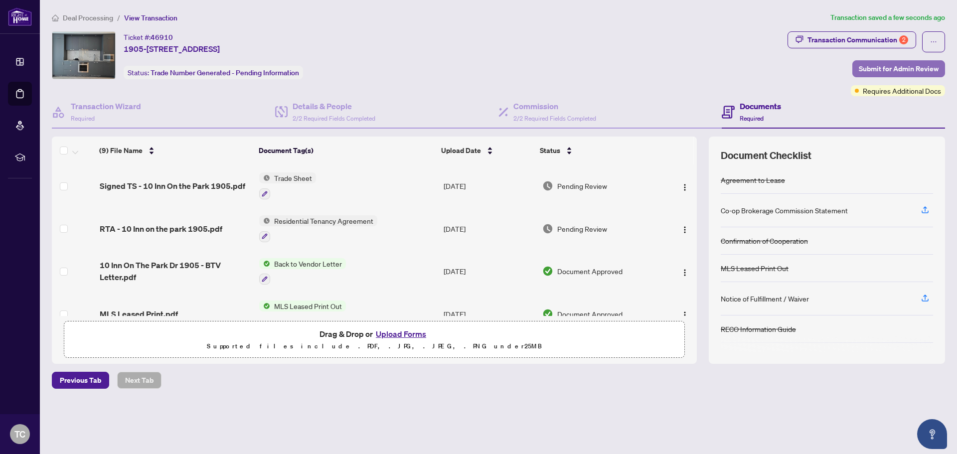
click at [569, 68] on button "Submit for Admin Review" at bounding box center [898, 68] width 93 height 17
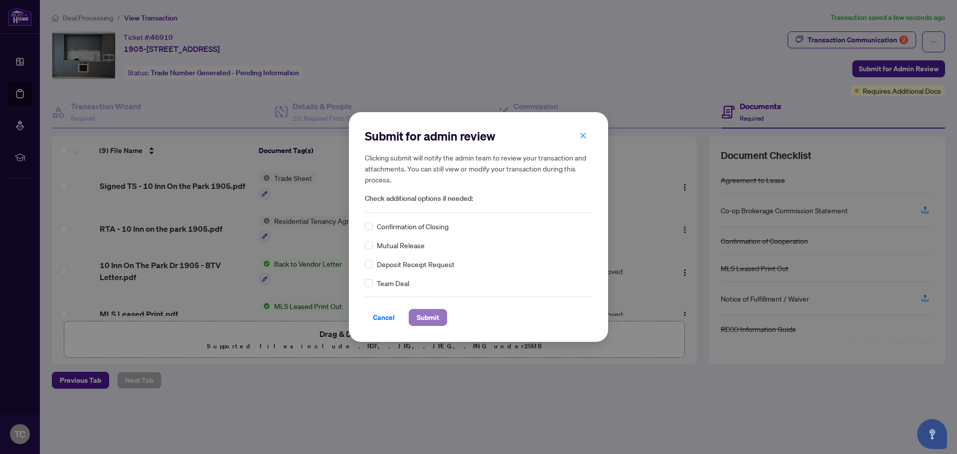
click at [431, 317] on span "Submit" at bounding box center [428, 318] width 22 height 16
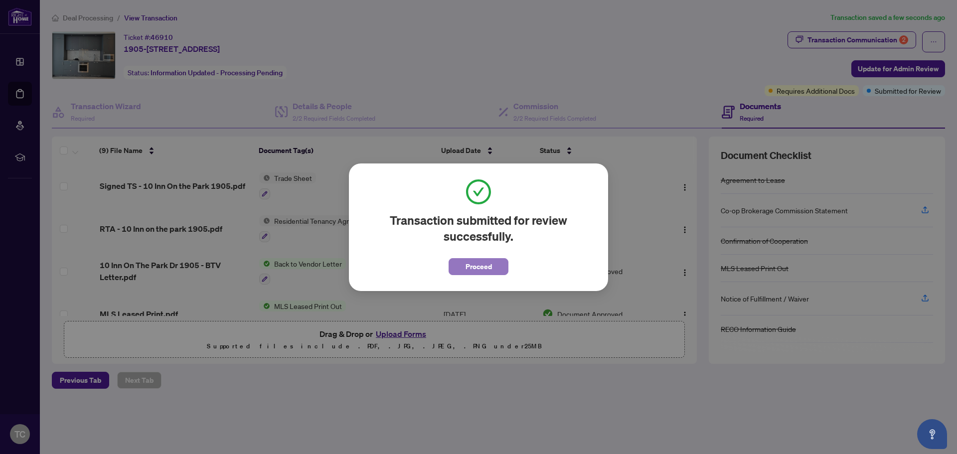
click at [490, 264] on span "Proceed" at bounding box center [479, 267] width 26 height 16
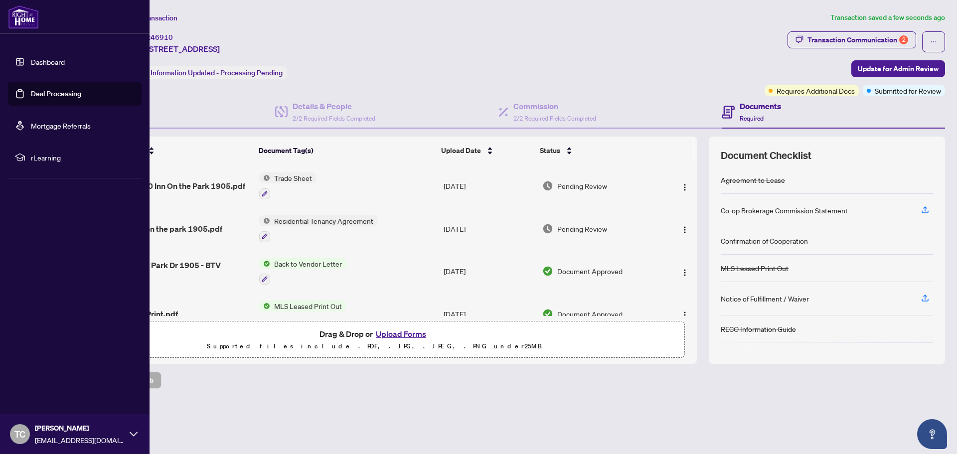
drag, startPoint x: 68, startPoint y: 95, endPoint x: 71, endPoint y: 90, distance: 5.7
click at [68, 94] on link "Deal Processing" at bounding box center [56, 93] width 50 height 9
